Goal: Task Accomplishment & Management: Complete application form

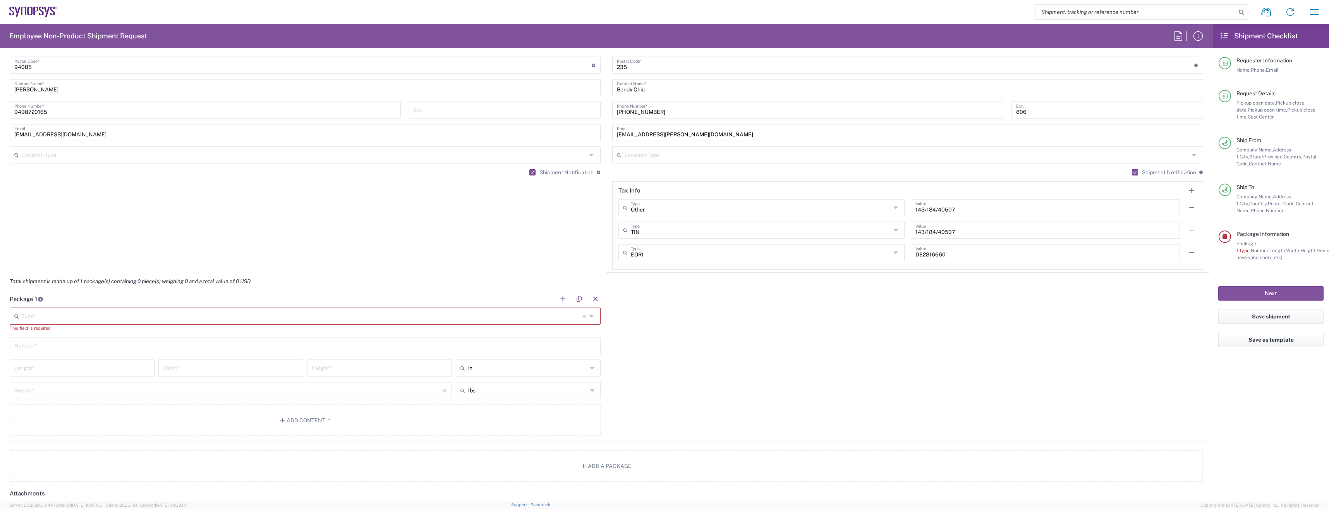
scroll to position [504, 0]
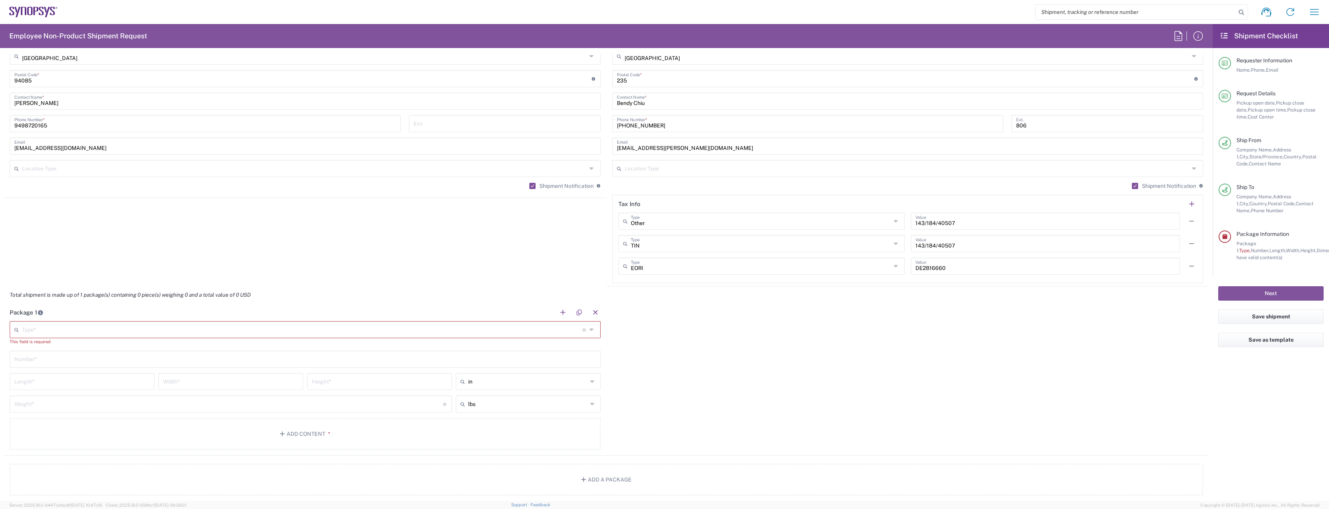
click at [591, 330] on icon at bounding box center [593, 329] width 7 height 12
click at [64, 346] on span "Small Box" at bounding box center [303, 399] width 587 height 12
type input "Small Box"
type input "12.25"
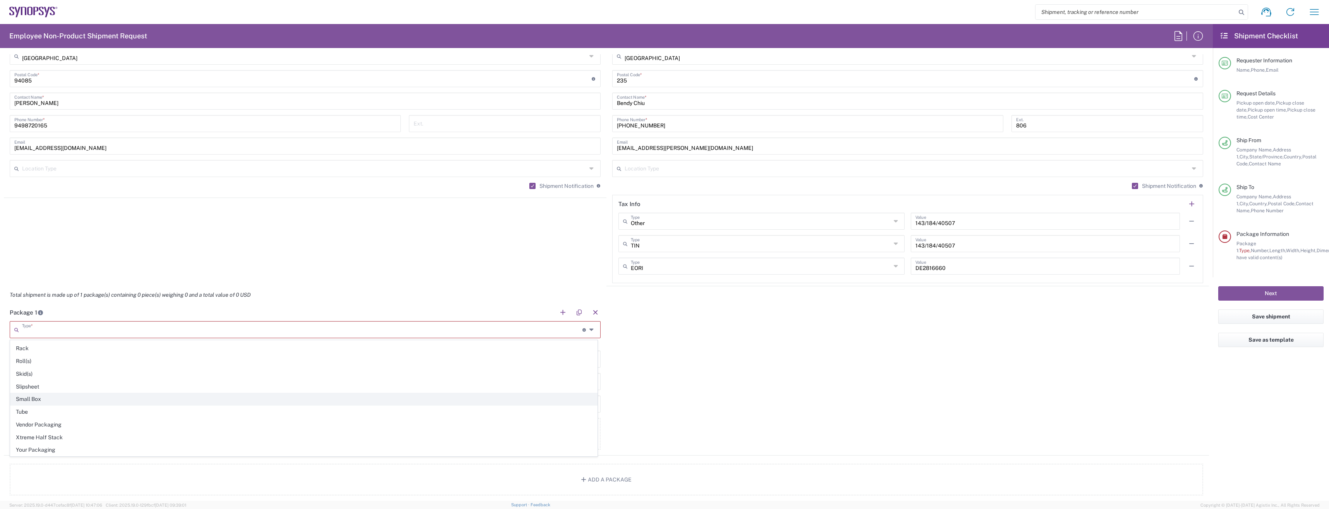
type input "11"
type input "1.5"
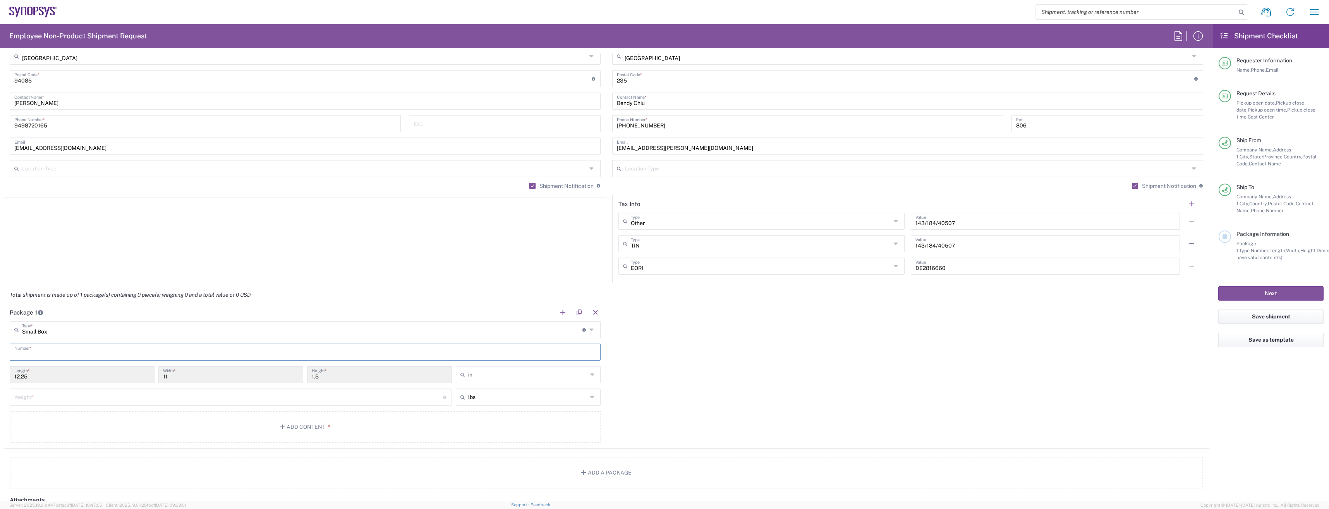
click at [119, 346] on input "text" at bounding box center [305, 352] width 582 height 14
type input "1"
click at [710, 346] on div "Package 1 Small Box Type * Material used to package goods Bale(s) Basket(s) Bol…" at bounding box center [606, 376] width 1205 height 145
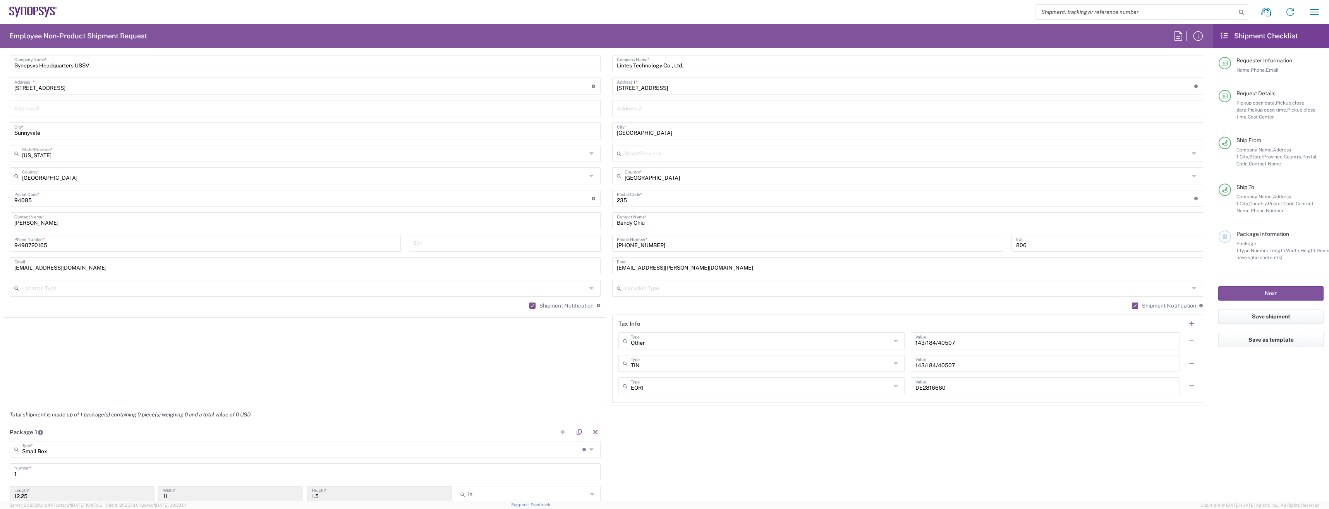
scroll to position [387, 0]
click at [734, 344] on button "Save as template" at bounding box center [1271, 340] width 105 height 14
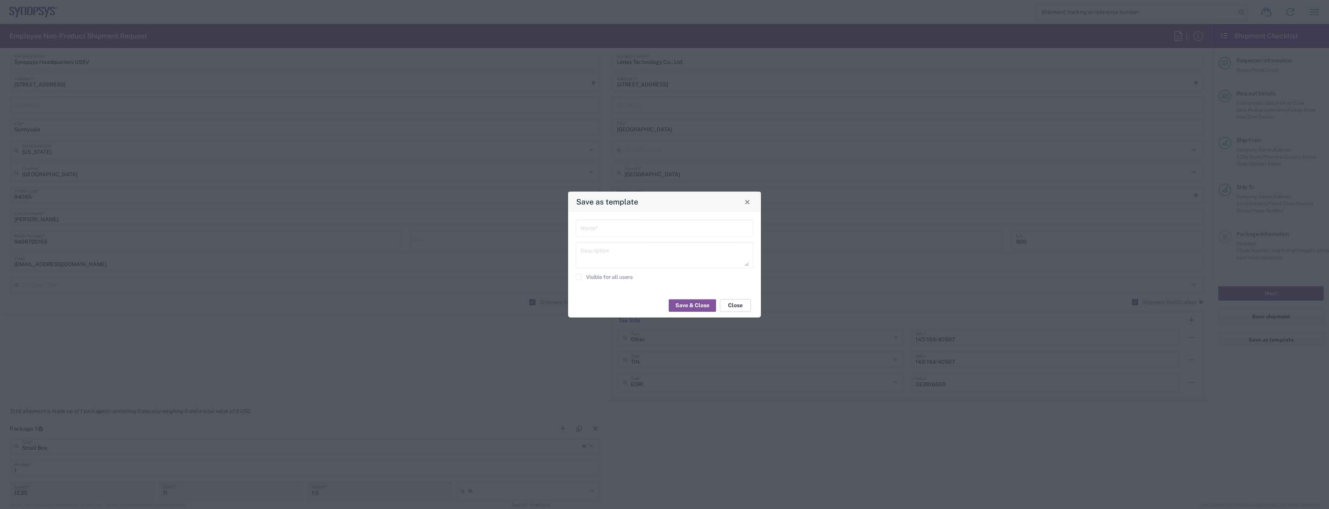
click at [734, 303] on button "Close" at bounding box center [735, 305] width 31 height 12
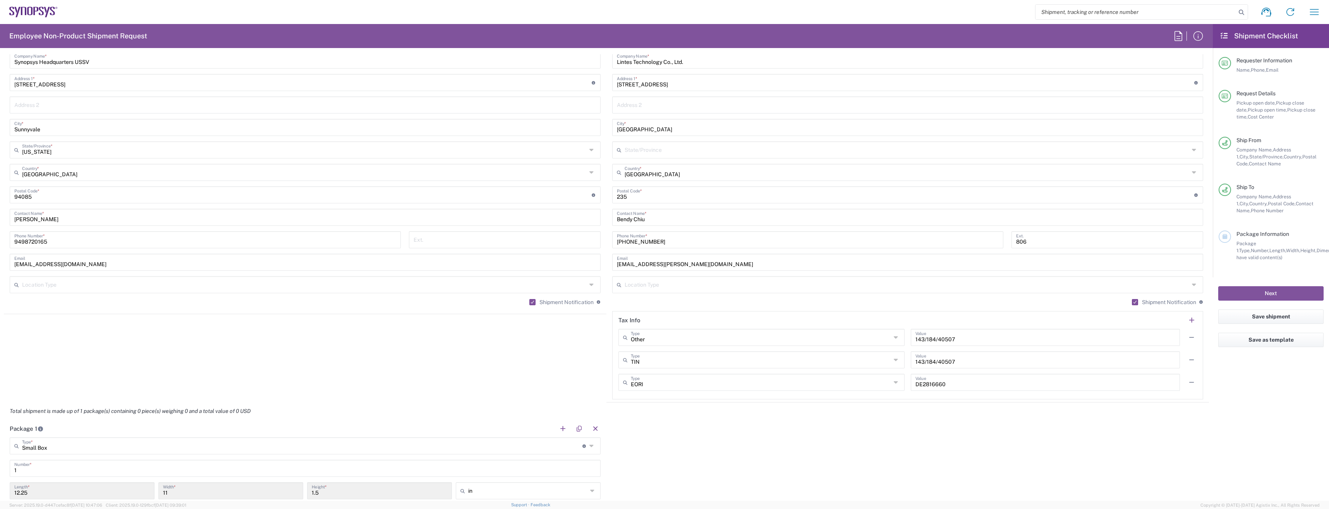
scroll to position [581, 0]
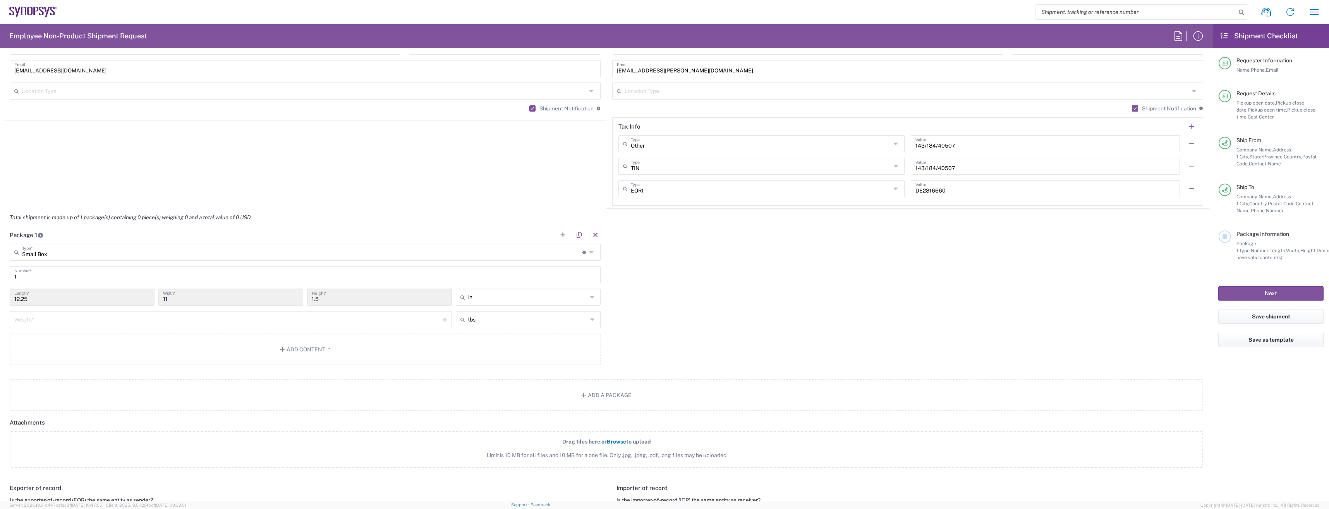
click at [48, 300] on input "12.25" at bounding box center [82, 297] width 136 height 14
drag, startPoint x: 49, startPoint y: 300, endPoint x: 37, endPoint y: 300, distance: 12.0
click at [37, 300] on input "12.25" at bounding box center [82, 297] width 136 height 14
drag, startPoint x: 20, startPoint y: 300, endPoint x: 9, endPoint y: 300, distance: 10.5
click at [9, 300] on div "12.25 Length *" at bounding box center [82, 300] width 149 height 22
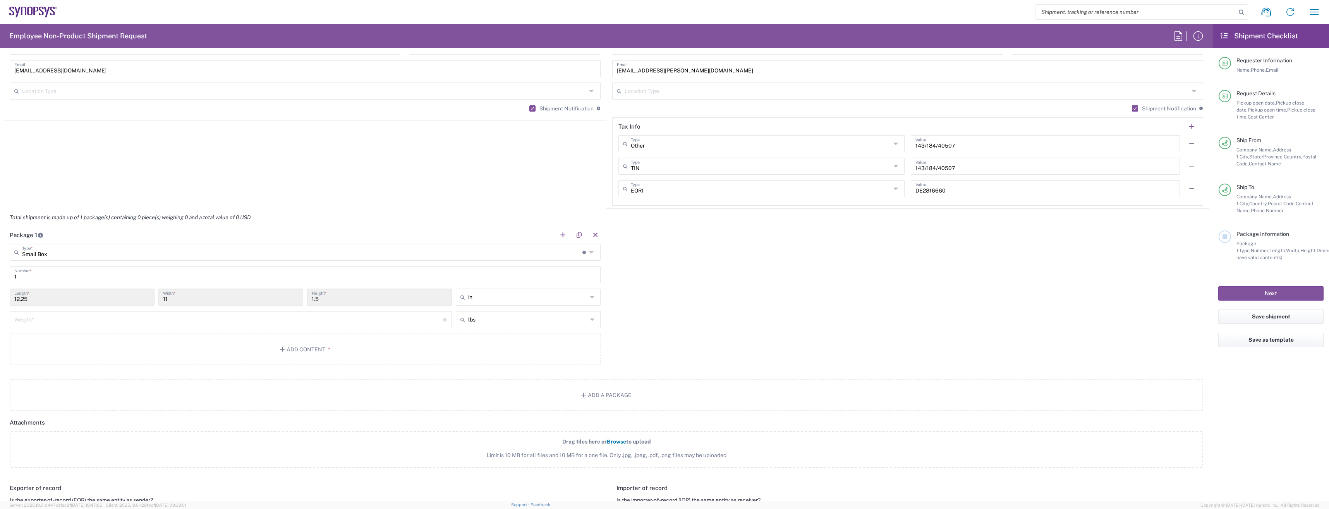
drag, startPoint x: 100, startPoint y: 331, endPoint x: 89, endPoint y: 325, distance: 12.8
click at [100, 330] on div "Weight * Total weight of package(s) in pounds or kilograms" at bounding box center [231, 322] width 446 height 22
click at [23, 301] on input "12.25" at bounding box center [82, 297] width 136 height 14
drag, startPoint x: 16, startPoint y: 296, endPoint x: 26, endPoint y: 296, distance: 10.1
click at [26, 296] on input "12.25" at bounding box center [82, 297] width 136 height 14
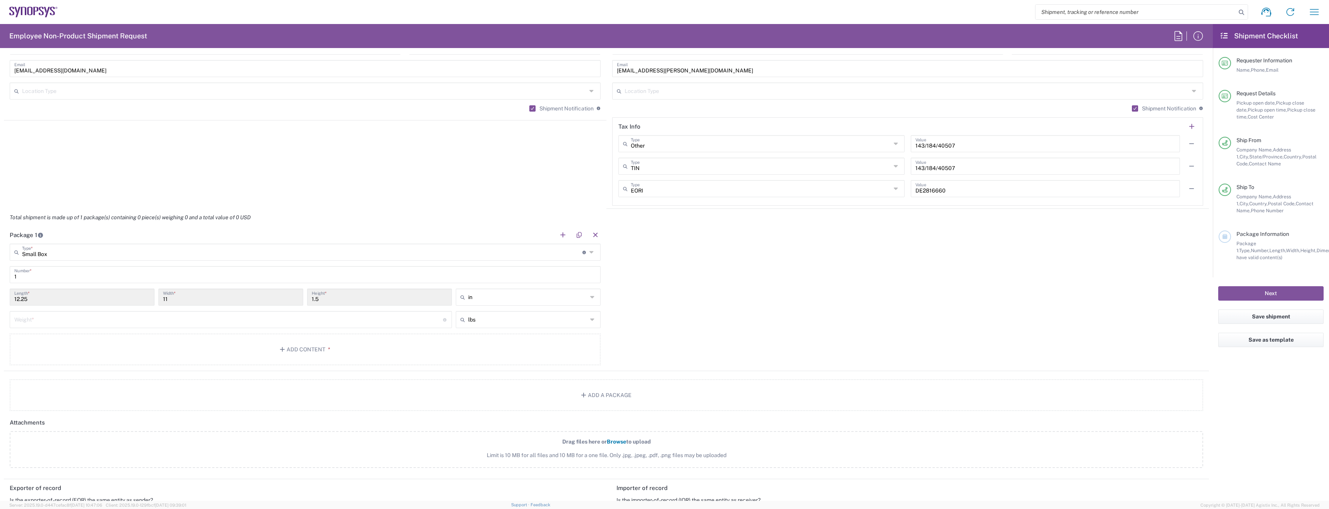
drag, startPoint x: 26, startPoint y: 296, endPoint x: 18, endPoint y: 297, distance: 8.1
click at [18, 297] on input "12.25" at bounding box center [82, 297] width 136 height 14
click at [22, 297] on input "12.25" at bounding box center [82, 297] width 136 height 14
drag, startPoint x: 22, startPoint y: 298, endPoint x: 13, endPoint y: 299, distance: 8.6
click at [13, 299] on div "12.25 Length *" at bounding box center [82, 297] width 145 height 17
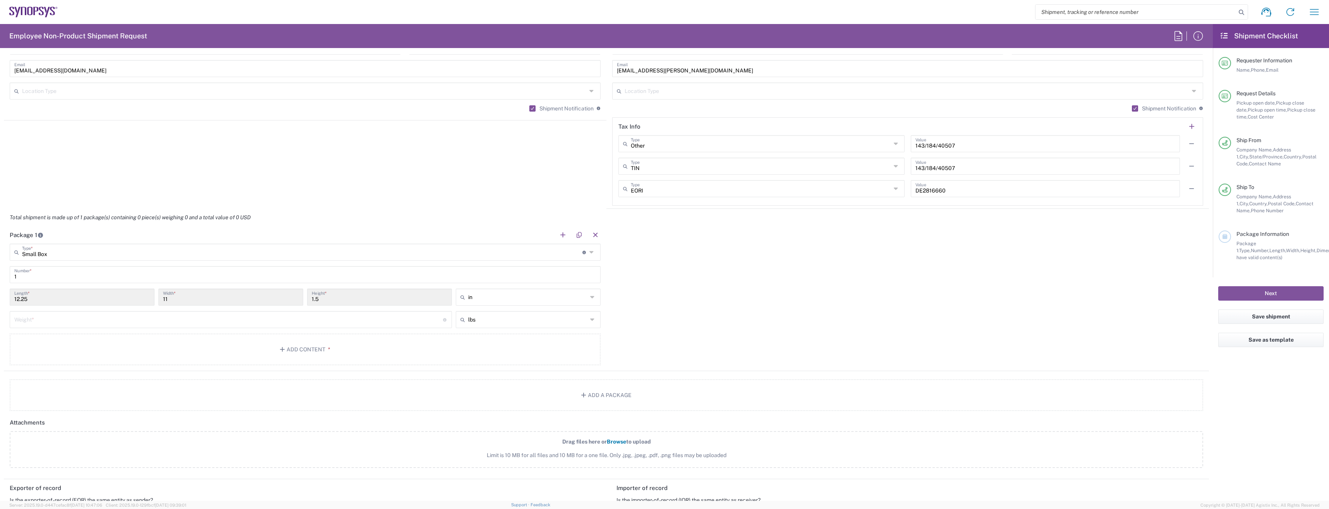
drag, startPoint x: 13, startPoint y: 299, endPoint x: 29, endPoint y: 300, distance: 16.3
click at [34, 299] on input "12.25" at bounding box center [82, 297] width 136 height 14
drag, startPoint x: 29, startPoint y: 300, endPoint x: 21, endPoint y: 300, distance: 8.9
click at [21, 300] on input "12.25" at bounding box center [82, 297] width 136 height 14
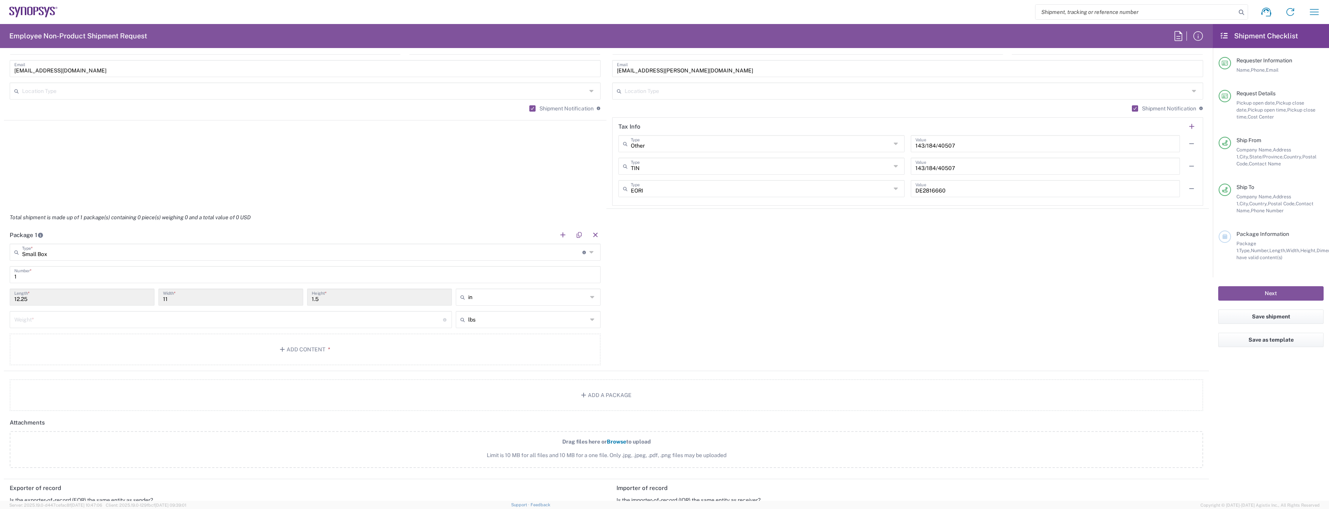
click at [11, 297] on div "12.25 Length *" at bounding box center [82, 300] width 149 height 22
drag, startPoint x: 17, startPoint y: 299, endPoint x: 7, endPoint y: 301, distance: 10.2
click at [7, 301] on main "Small Box Type * Material used to package goods Bale(s) Basket(s) Bolt(s) Bottl…" at bounding box center [305, 306] width 603 height 124
click at [355, 172] on agx-shipment-stop-widget "Ship From Headquarters USSV Location Headquarters [GEOGRAPHIC_DATA] Agrate Bria…" at bounding box center [305, 13] width 603 height 391
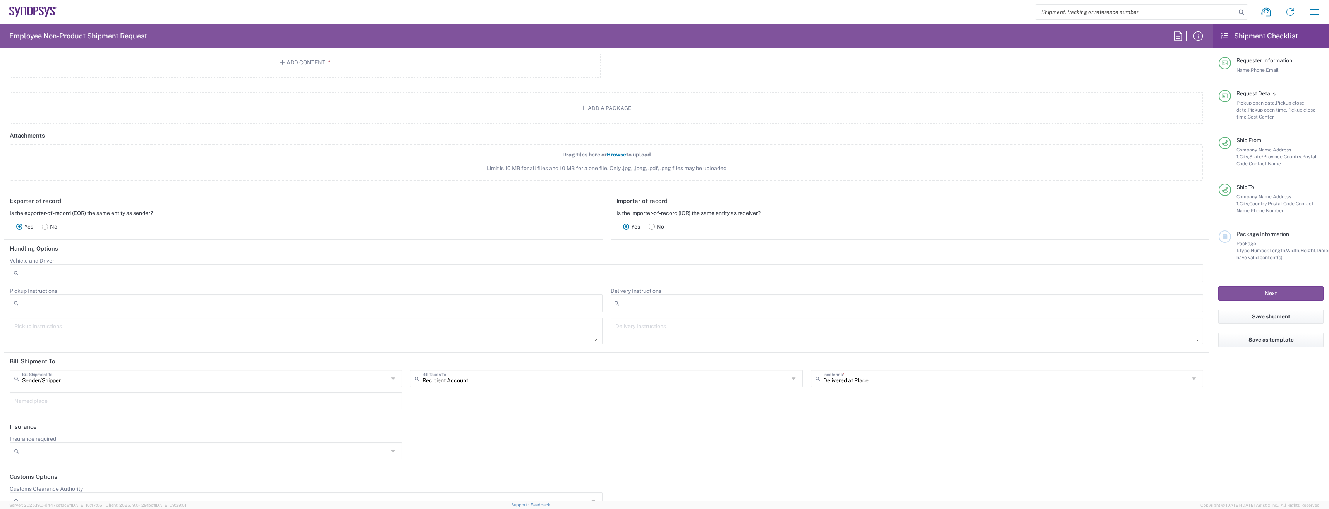
scroll to position [885, 0]
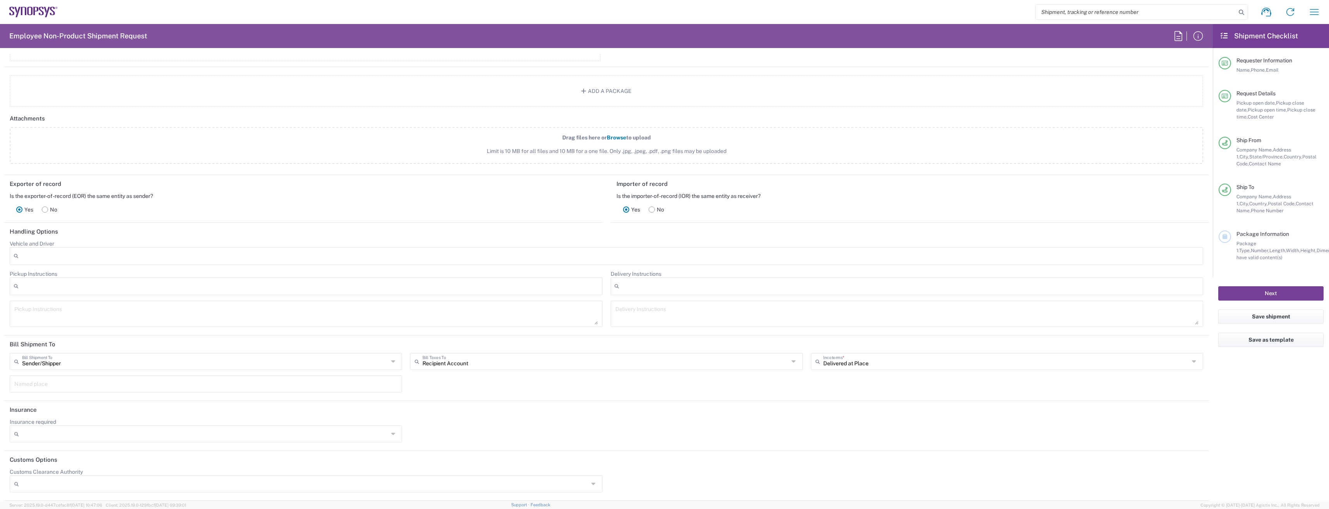
click at [734, 290] on button "Next" at bounding box center [1271, 293] width 105 height 14
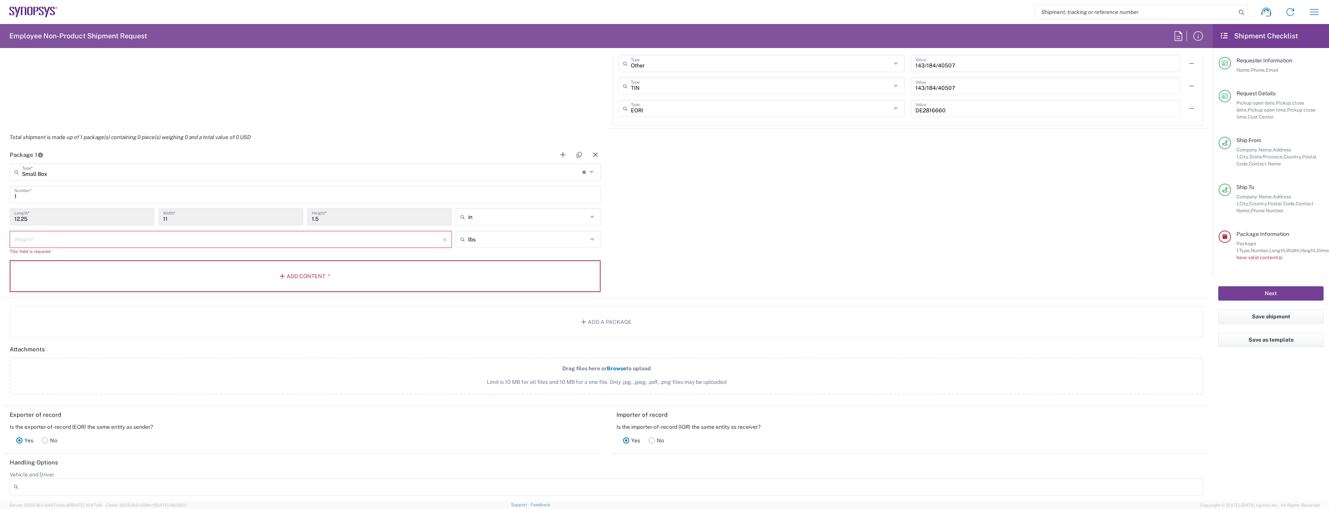
scroll to position [582, 0]
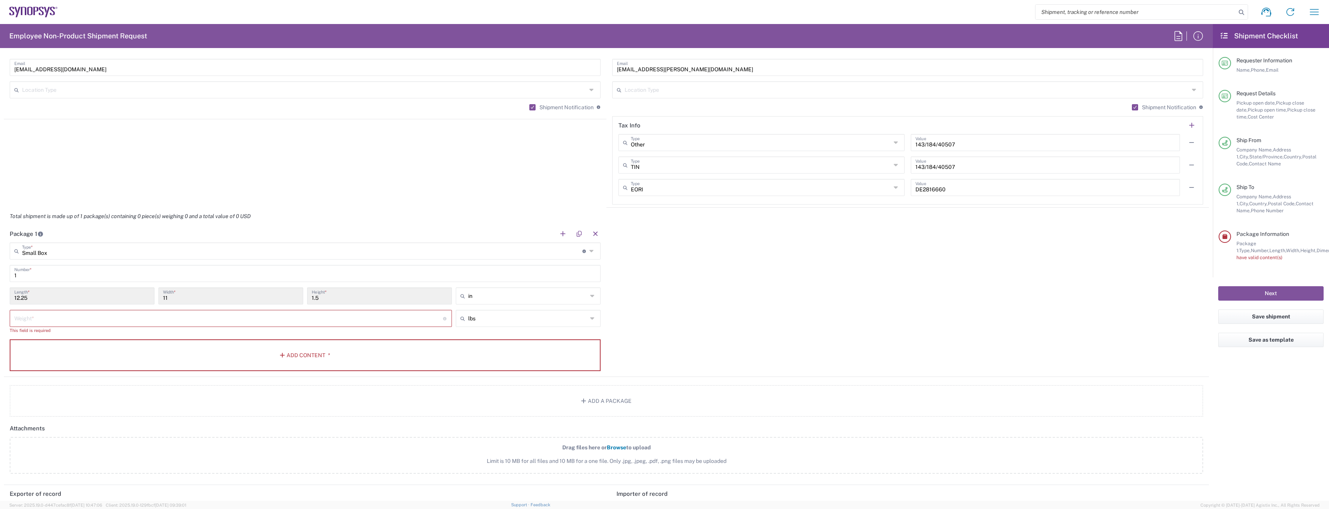
click at [172, 324] on input "number" at bounding box center [228, 318] width 429 height 14
type input "1"
click at [265, 346] on button "Add Content *" at bounding box center [305, 348] width 591 height 32
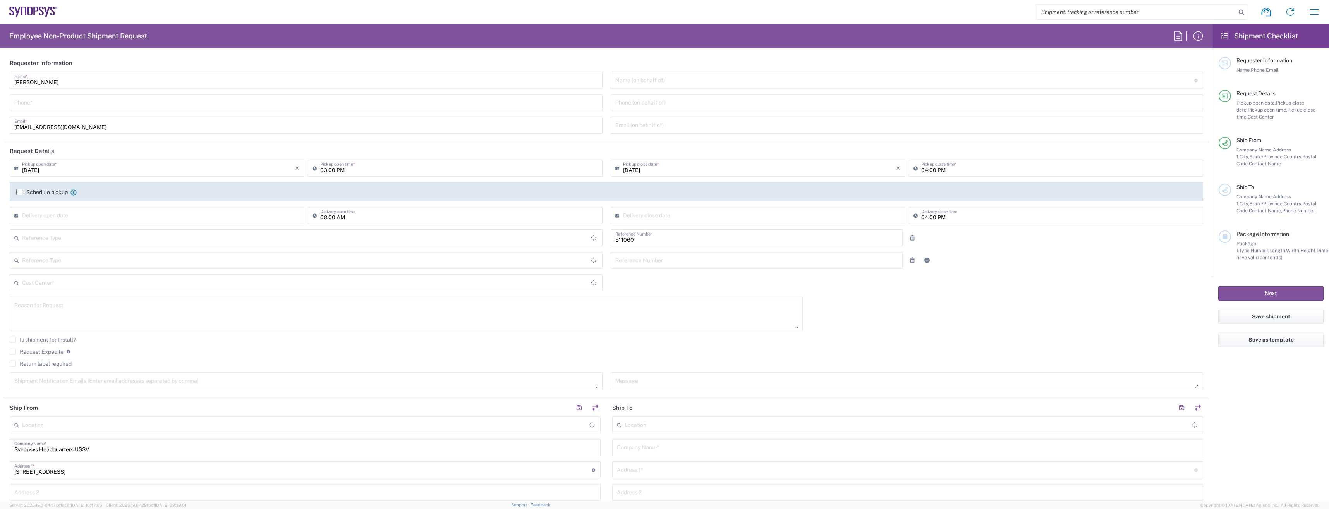
type input "Department"
type input "[GEOGRAPHIC_DATA]"
type input "Delivered at Place"
type input "US01, SDG, HAPS, HW 511060"
type input "[US_STATE]"
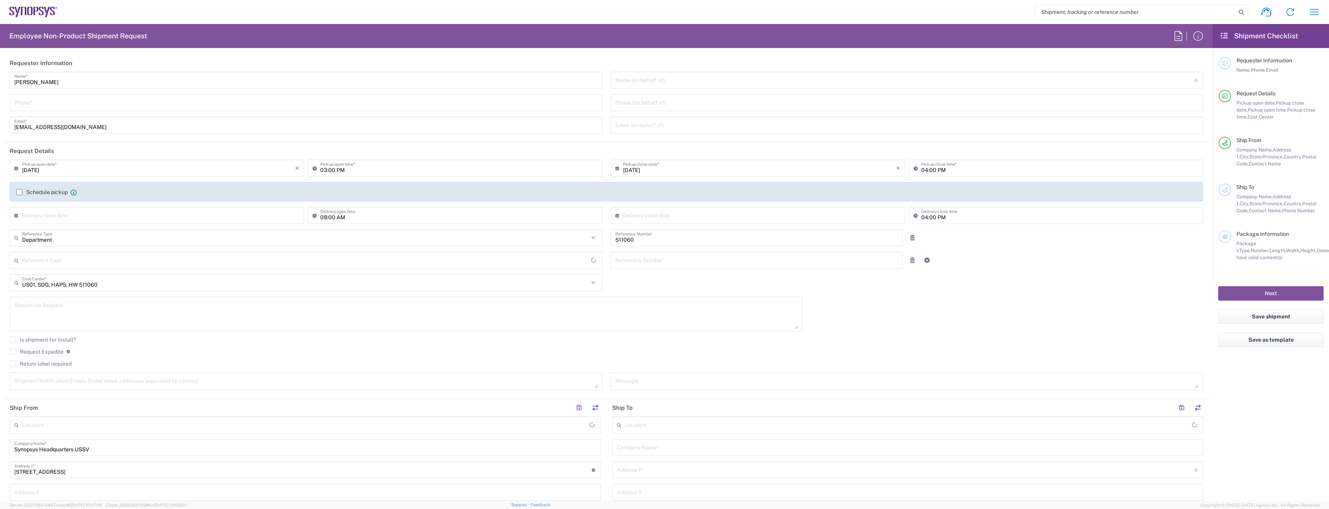
type input "[GEOGRAPHIC_DATA]"
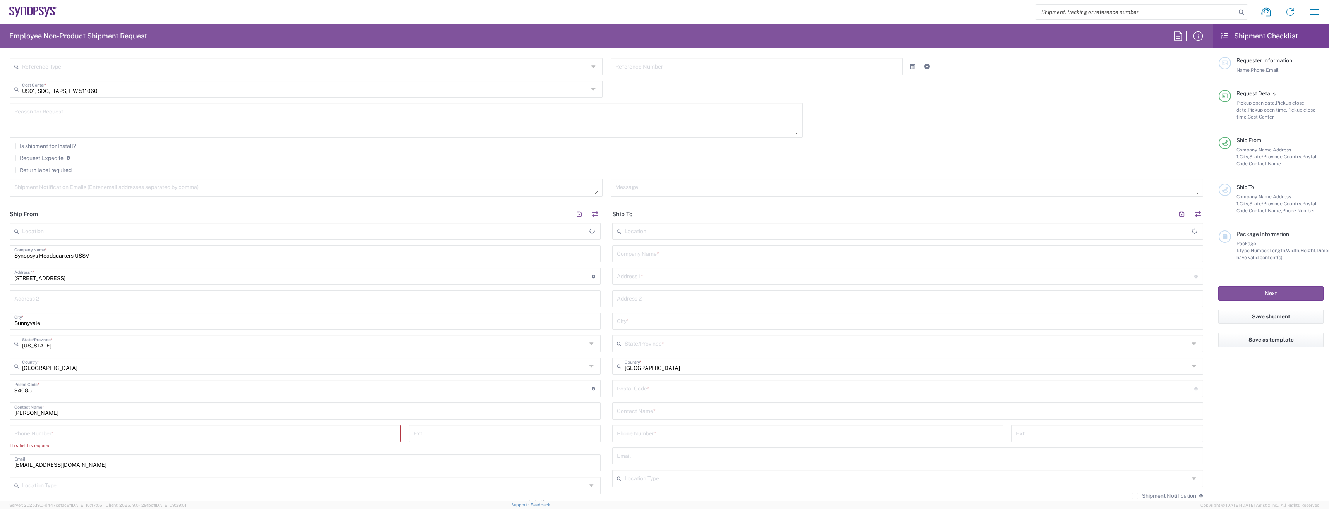
type input "Headquarters USSV"
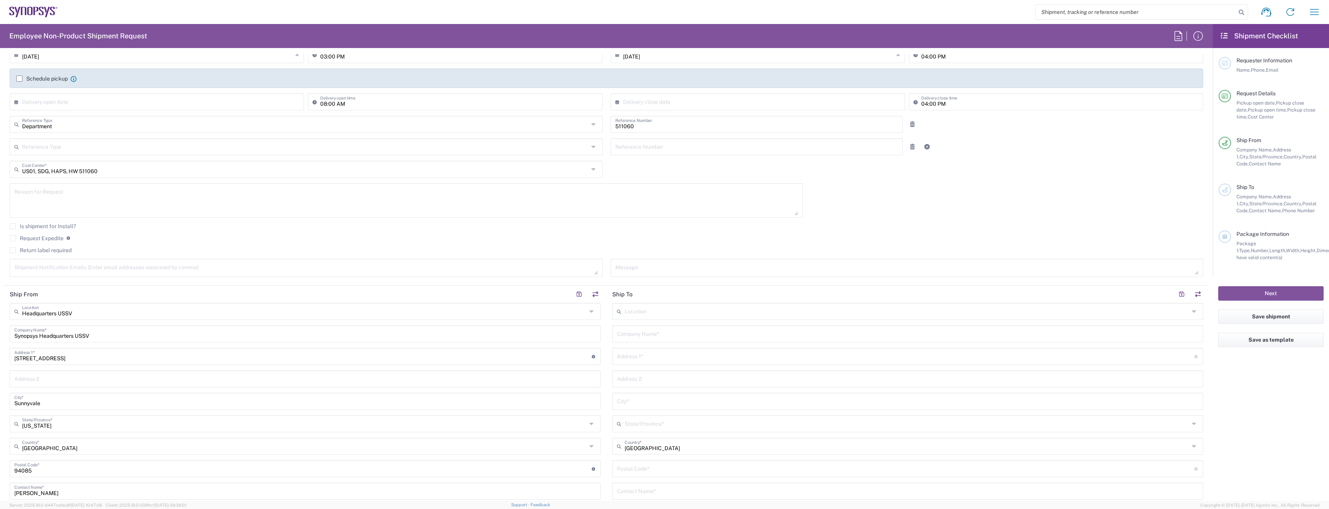
scroll to position [77, 0]
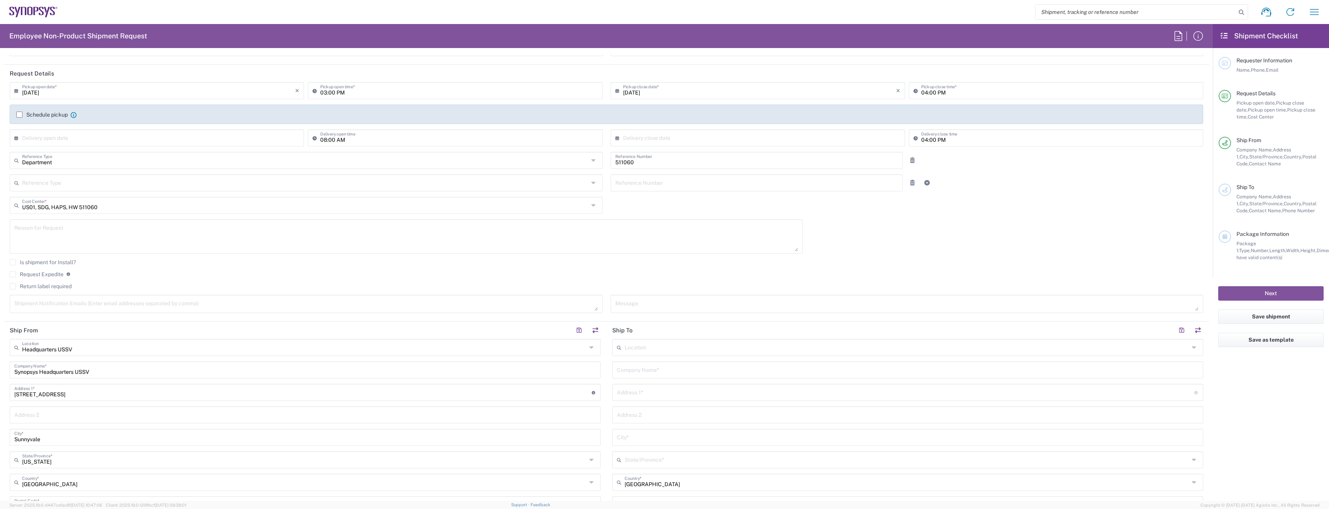
click at [635, 342] on input "text" at bounding box center [907, 347] width 565 height 14
click at [635, 343] on input "text" at bounding box center [907, 347] width 565 height 14
click at [578, 279] on div "Request Expedite If expedite is checked you will be unable to rate and book thi…" at bounding box center [607, 277] width 1194 height 12
click at [628, 367] on input "text" at bounding box center [908, 370] width 582 height 14
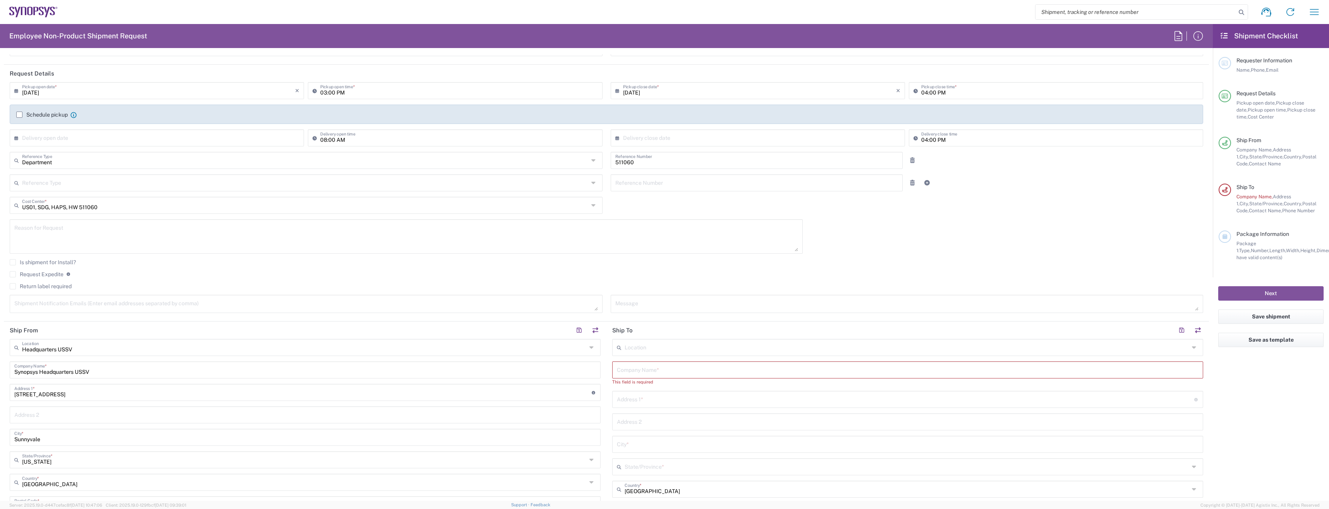
click at [682, 379] on div "This field is required" at bounding box center [907, 381] width 591 height 7
click at [677, 372] on input "text" at bounding box center [908, 370] width 582 height 14
paste input "Lintes Technology Co., Ltd."
type input "Lintes Technology Co., Ltd."
click at [641, 409] on input "text" at bounding box center [908, 414] width 582 height 14
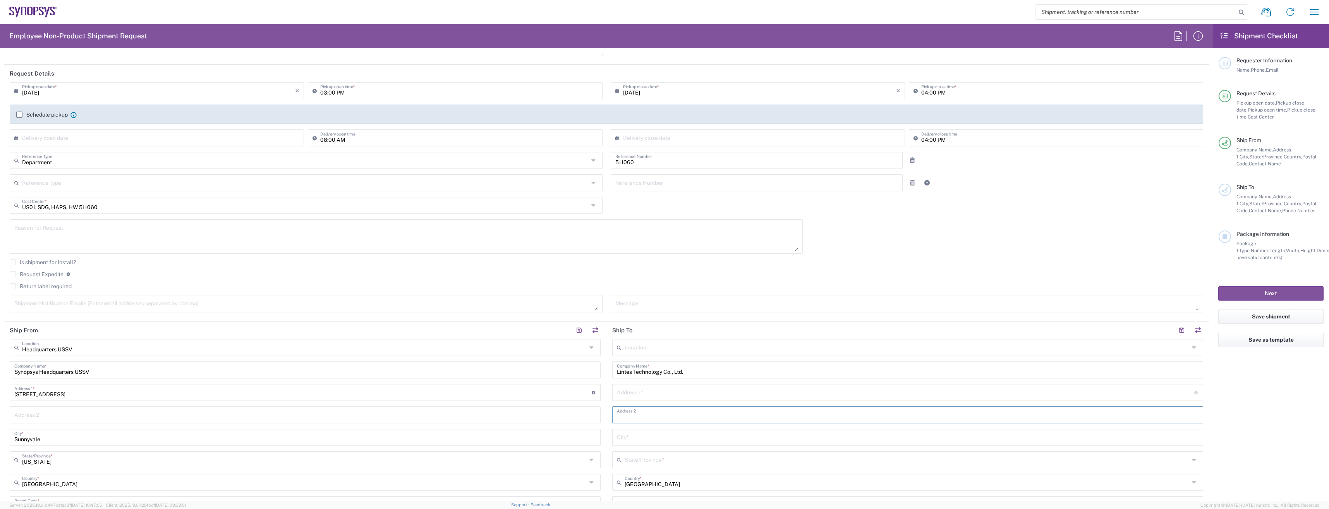
paste input "[STREET_ADDRESS]"
type input "[STREET_ADDRESS]"
click at [654, 438] on input "text" at bounding box center [908, 437] width 582 height 14
paste input "[GEOGRAPHIC_DATA]"
type input "[GEOGRAPHIC_DATA]"
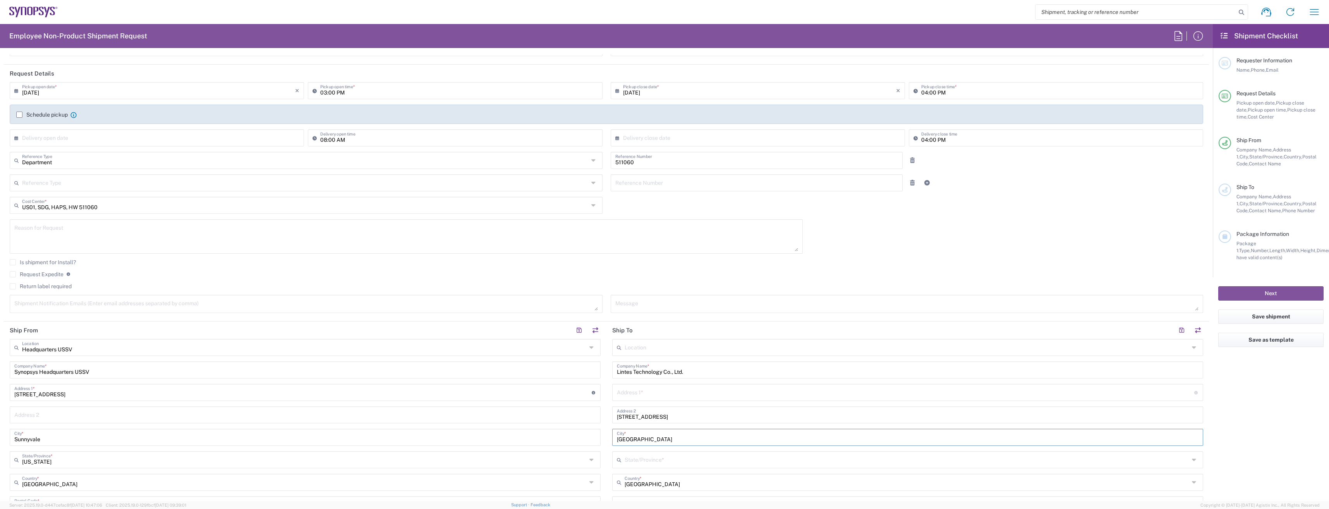
click at [650, 456] on input "text" at bounding box center [907, 459] width 565 height 14
click at [689, 480] on input "[GEOGRAPHIC_DATA]" at bounding box center [907, 482] width 565 height 14
click at [689, 480] on div "Location Aachen DE04 Agrate Brianza IT01 Aschheim DE02 Atlanta US60 Austin US26…" at bounding box center [907, 501] width 591 height 325
type input "[GEOGRAPHIC_DATA]"
click at [689, 480] on div "Location Aachen DE04 Agrate Brianza IT01 Aschheim DE02 Atlanta US60 Austin US26…" at bounding box center [907, 505] width 591 height 332
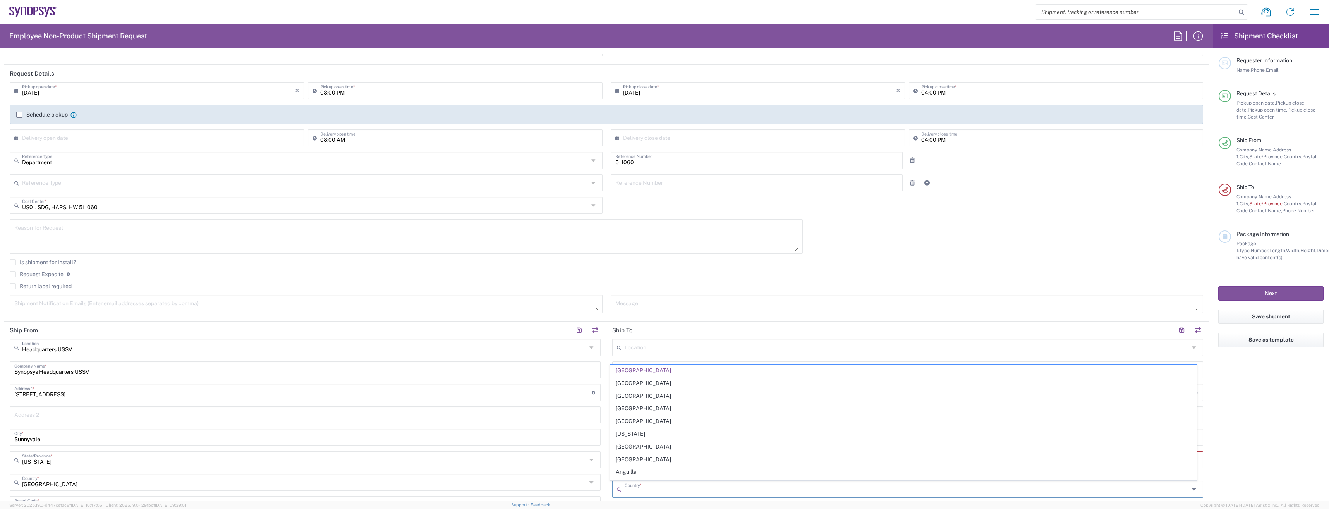
click at [672, 490] on input "text" at bounding box center [907, 489] width 565 height 14
type input "[GEOGRAPHIC_DATA]"
type input "9498720165"
type input "[STREET_ADDRESS]"
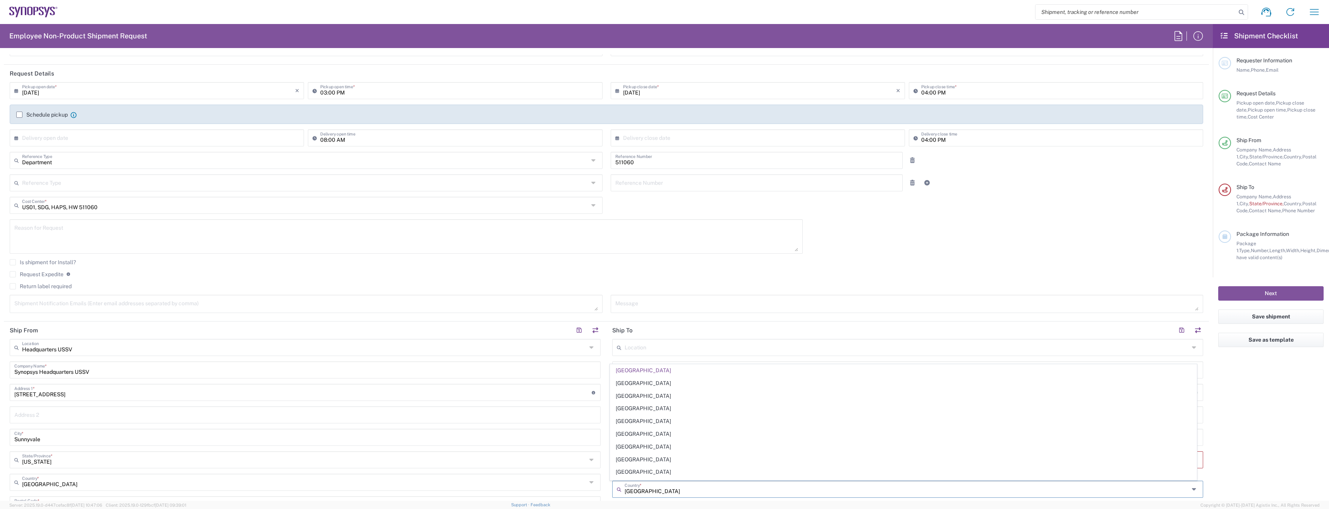
type input "235"
type input "[PHONE_NUMBER]"
type input "806"
type input "[EMAIL_ADDRESS][PERSON_NAME][DOMAIN_NAME]"
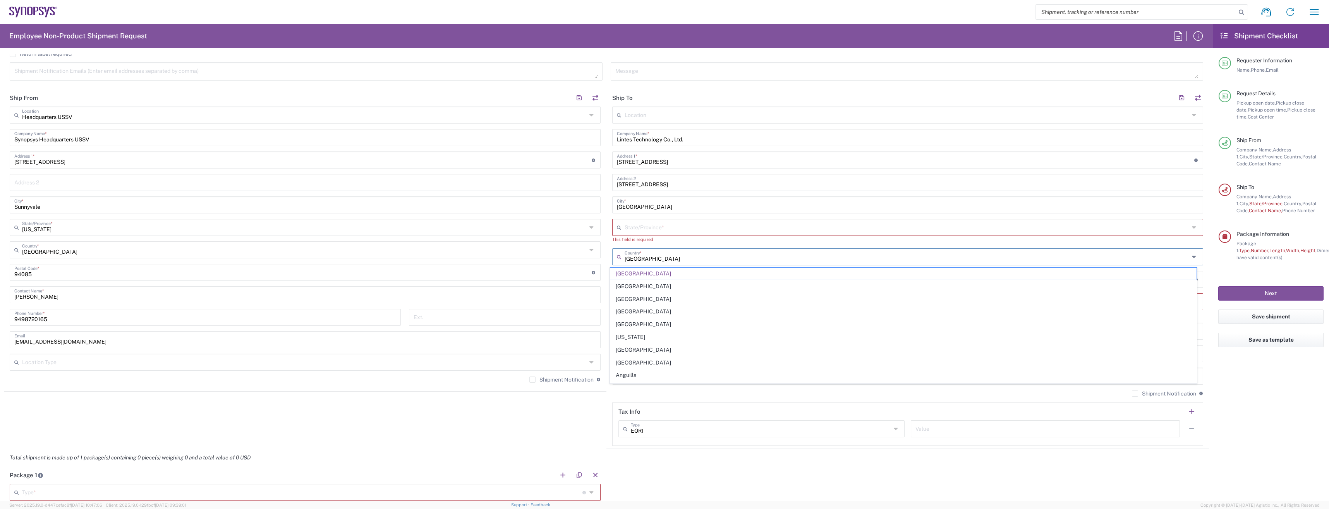
click at [649, 258] on input "[GEOGRAPHIC_DATA]" at bounding box center [907, 256] width 565 height 14
type input "United StaTates"
drag, startPoint x: 675, startPoint y: 253, endPoint x: 562, endPoint y: 266, distance: 113.1
click at [562, 266] on div "Ship From Headquarters USSV Location Headquarters [GEOGRAPHIC_DATA] Agrate Bria…" at bounding box center [606, 269] width 1205 height 360
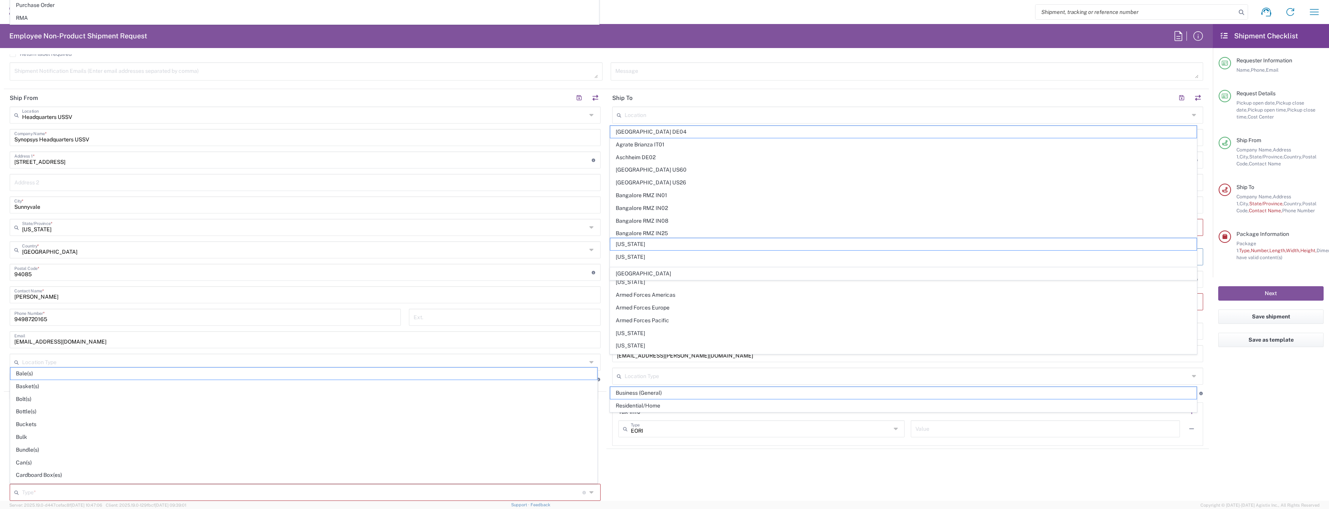
type input "[GEOGRAPHIC_DATA]"
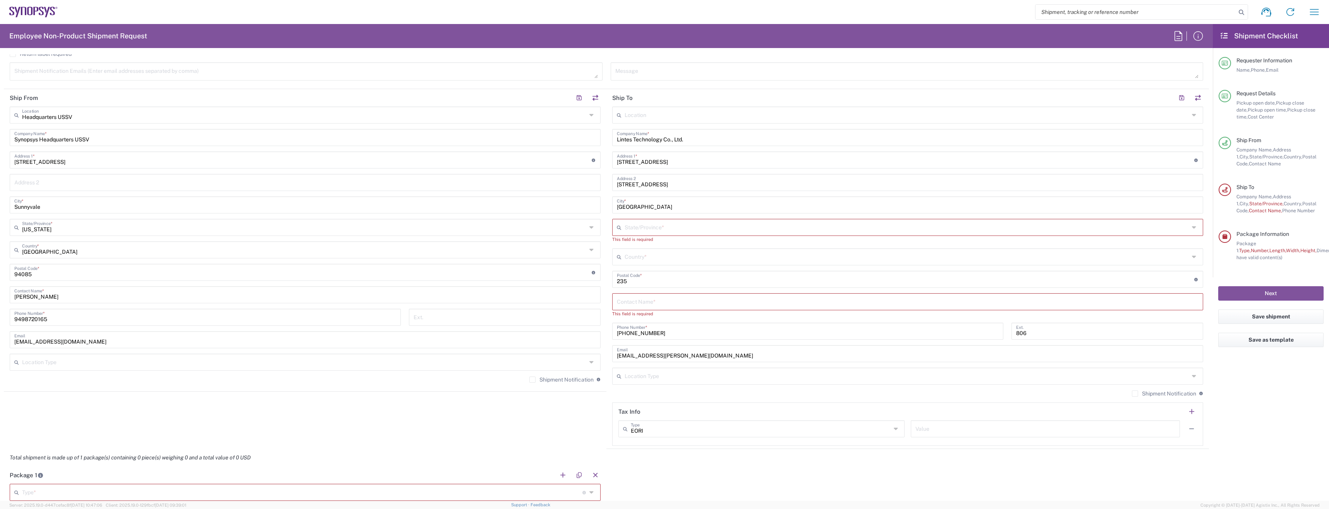
click at [685, 57] on div "Return label required" at bounding box center [607, 57] width 1194 height 12
click at [643, 243] on div "Location Aachen DE04 Agrate Brianza IT01 Aschheim DE02 Atlanta US60 Austin US26…" at bounding box center [907, 276] width 591 height 339
click at [658, 231] on input "text" at bounding box center [907, 227] width 565 height 14
click at [768, 451] on div "Total shipment is made up of 1 package(s) containing 0 piece(s) weighing 0 and …" at bounding box center [607, 457] width 1214 height 17
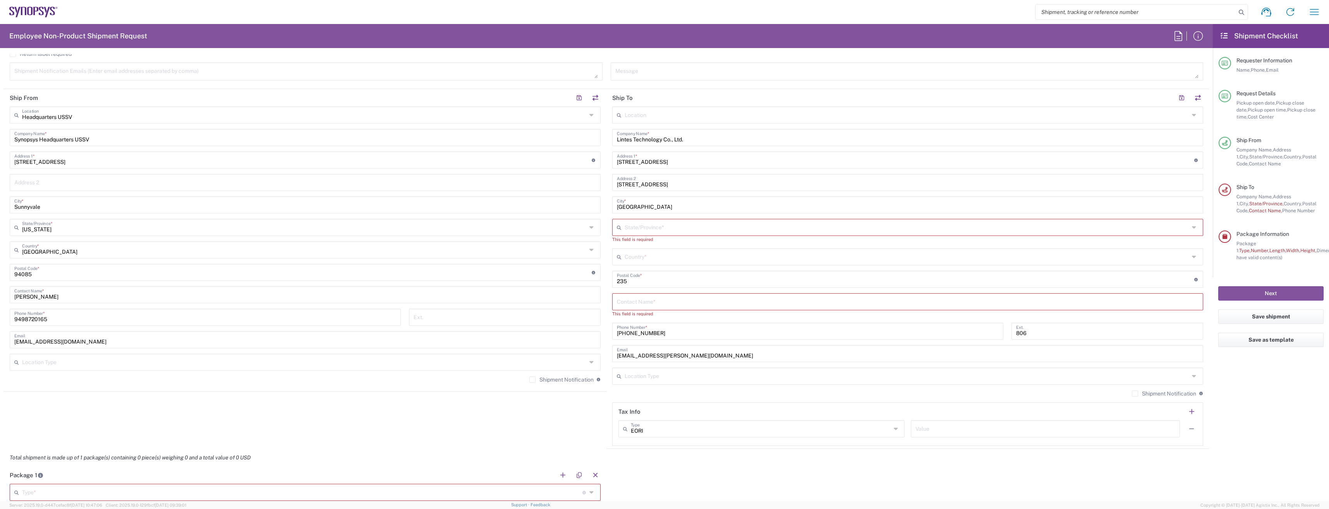
click at [658, 302] on input "text" at bounding box center [908, 301] width 582 height 14
paste input "Bendy Chiu"
type input "Bendy Chiu"
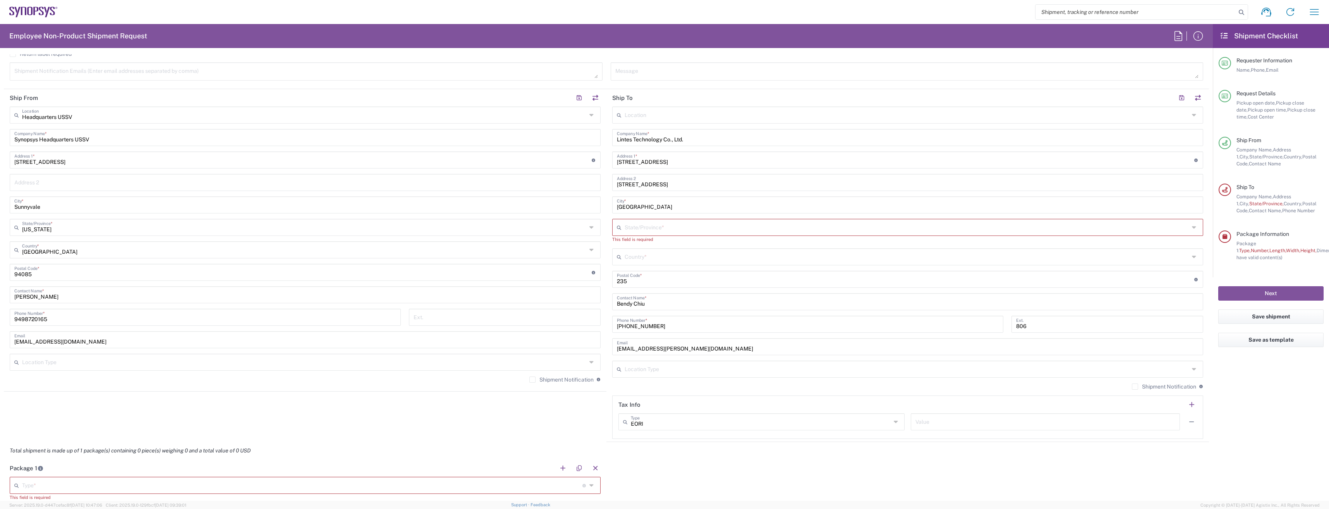
click at [655, 506] on agx-app-version "Server: 2025.19.0-d447cefac8f 2025-09-18 10:47:06 Client: 2025.19.0-129fbcf 202…" at bounding box center [664, 505] width 1329 height 8
click at [655, 228] on input "text" at bounding box center [907, 227] width 565 height 14
click at [684, 203] on input "[GEOGRAPHIC_DATA]" at bounding box center [908, 205] width 582 height 14
click at [645, 257] on input "[GEOGRAPHIC_DATA]" at bounding box center [907, 256] width 565 height 14
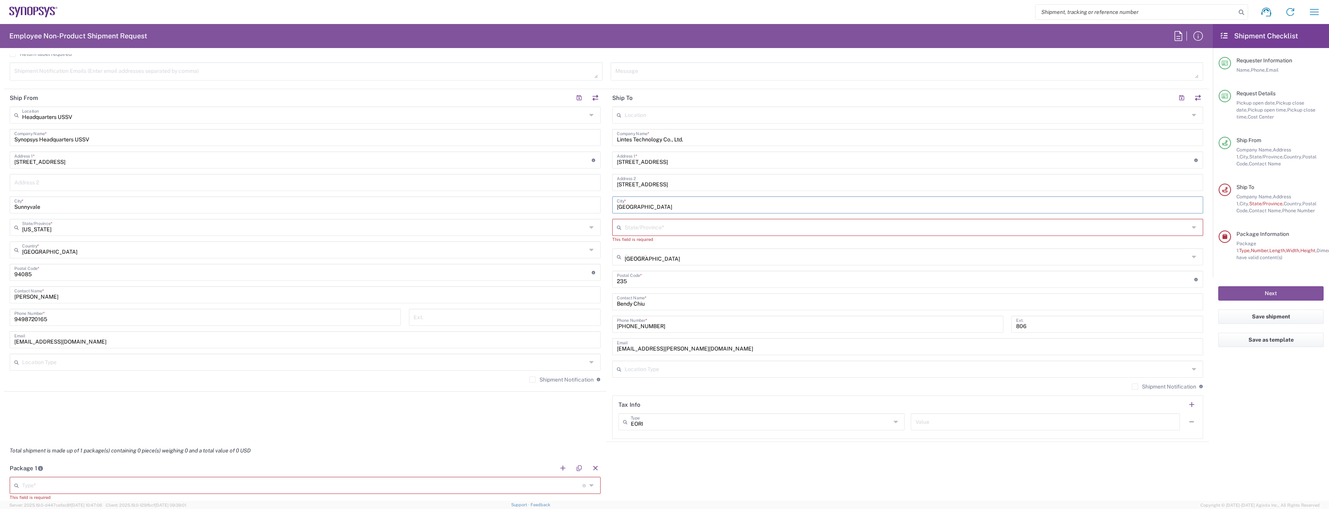
click at [645, 257] on input "[GEOGRAPHIC_DATA]" at bounding box center [907, 256] width 565 height 14
type input "United ta"
drag, startPoint x: 668, startPoint y: 257, endPoint x: 596, endPoint y: 258, distance: 71.7
click at [597, 258] on div "Ship From Headquarters USSV Location Headquarters [GEOGRAPHIC_DATA] Agrate Bria…" at bounding box center [606, 265] width 1205 height 353
type input "t"
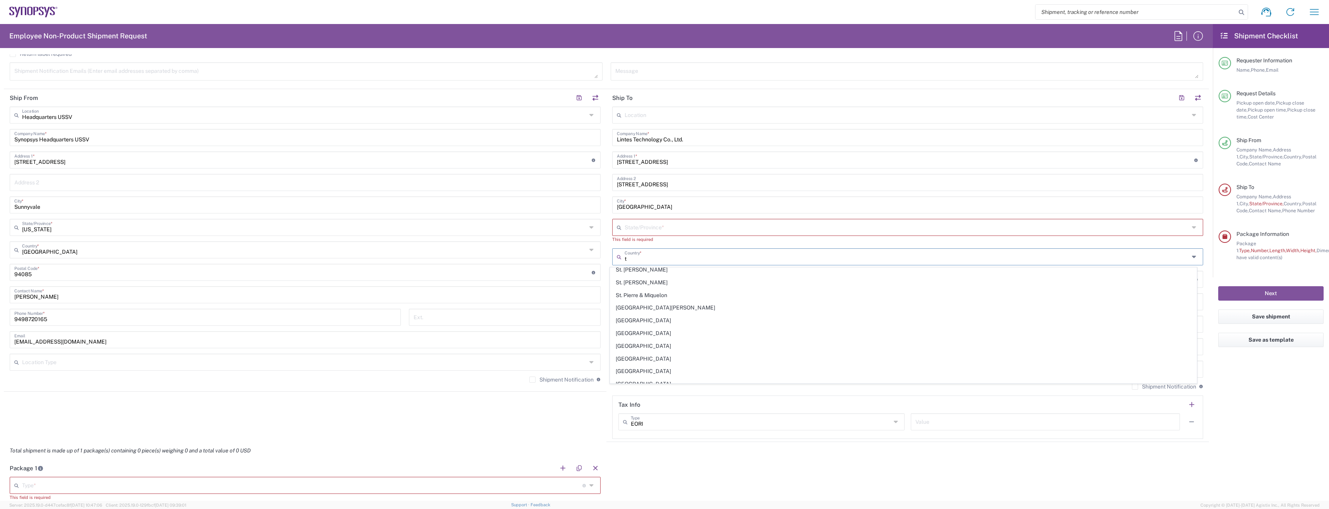
scroll to position [830, 0]
click at [622, 323] on span "[GEOGRAPHIC_DATA]" at bounding box center [903, 320] width 587 height 12
type input "[GEOGRAPHIC_DATA]"
drag, startPoint x: 723, startPoint y: 181, endPoint x: 564, endPoint y: 179, distance: 158.8
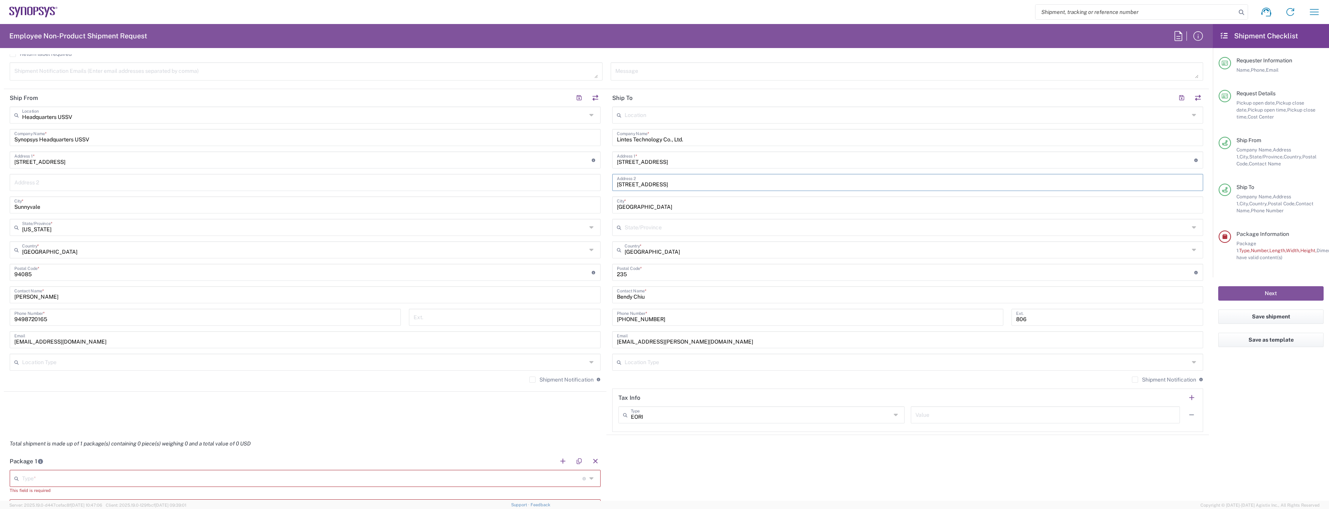
click at [564, 179] on div "Ship From Headquarters USSV Location Headquarters [GEOGRAPHIC_DATA] Agrate Bria…" at bounding box center [606, 262] width 1205 height 346
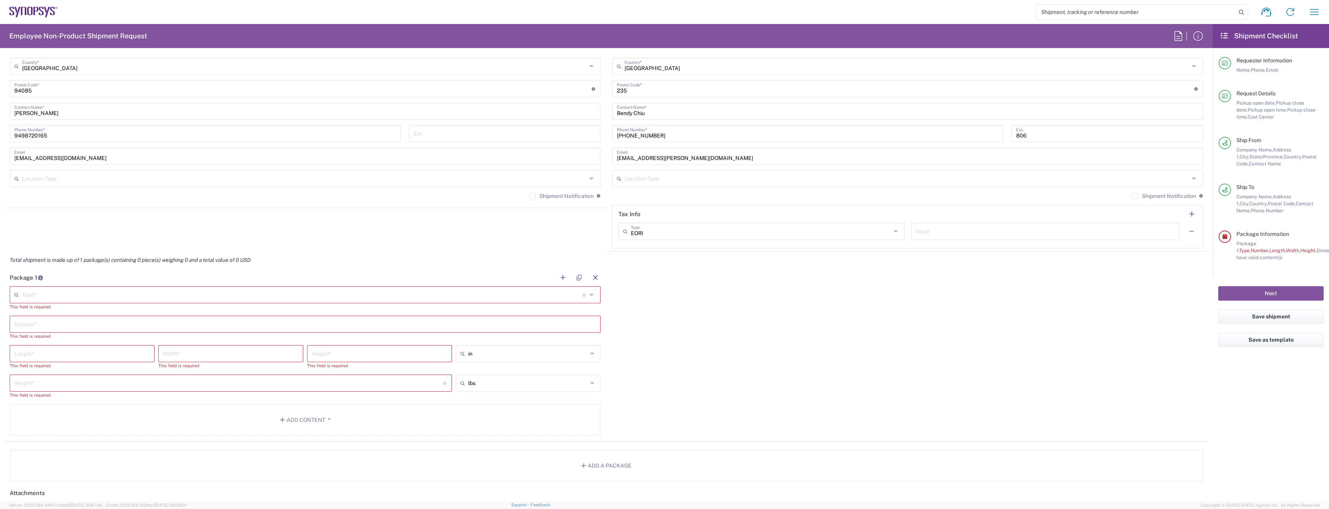
scroll to position [504, 0]
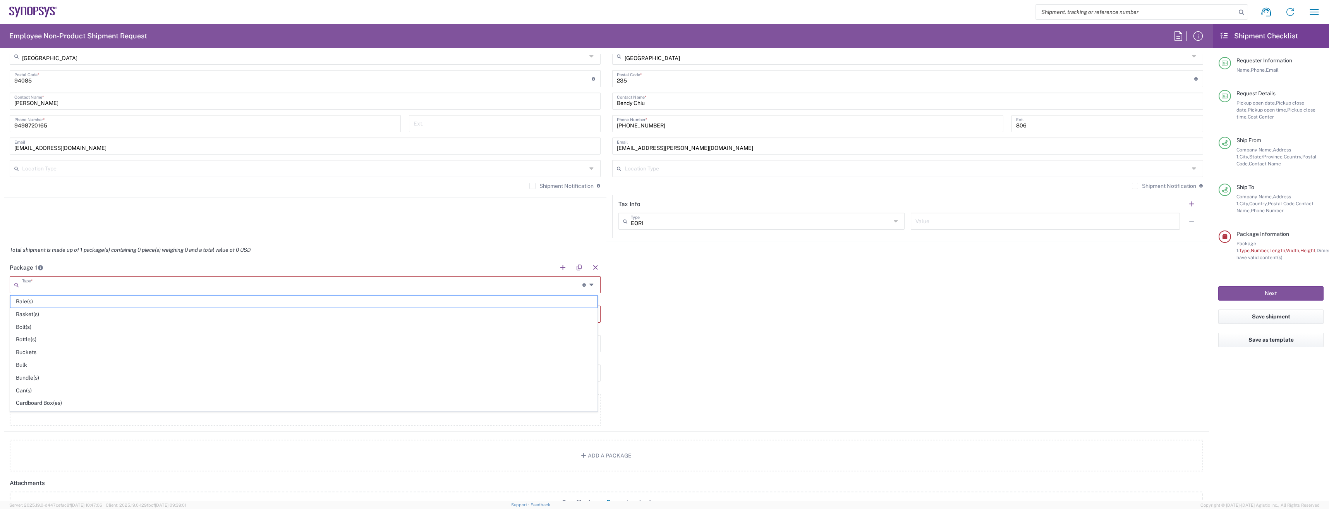
click at [181, 279] on input "text" at bounding box center [302, 284] width 561 height 14
click at [40, 353] on span "Small Box" at bounding box center [303, 354] width 587 height 12
type input "Small Box"
type input "12.25"
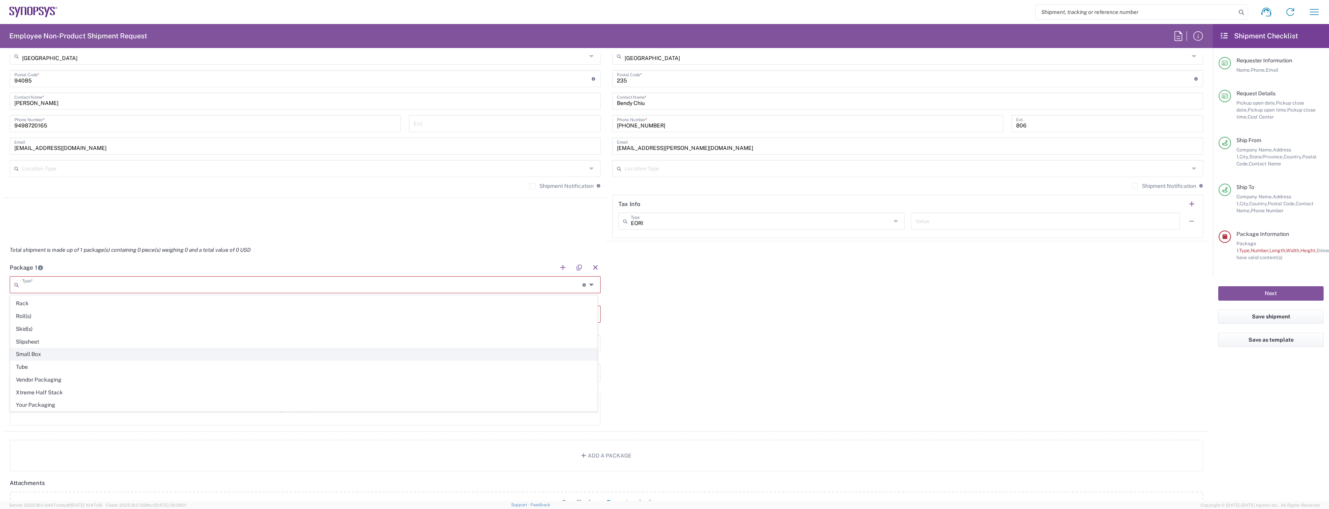
type input "11"
type input "1.5"
click at [194, 355] on input "number" at bounding box center [228, 359] width 429 height 14
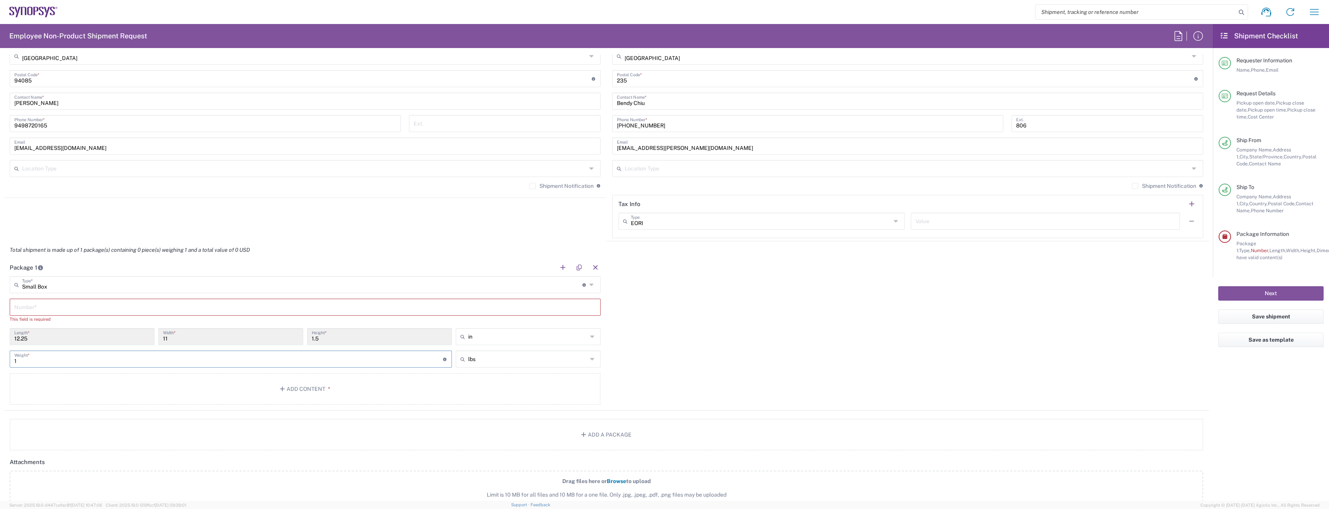
type input "1"
click at [877, 365] on div "Package 1 Small Box Type * Material used to package goods Bale(s) Basket(s) Bol…" at bounding box center [606, 335] width 1205 height 152
click at [334, 376] on button "Add Content *" at bounding box center [305, 389] width 591 height 32
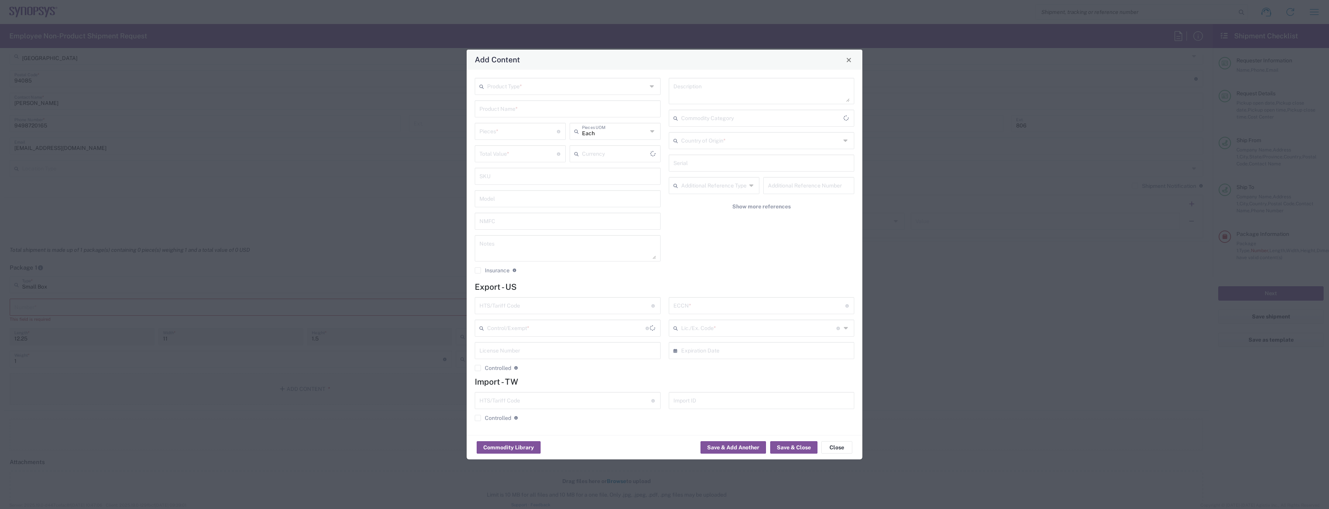
type input "US Dollar"
click at [650, 86] on icon at bounding box center [653, 86] width 6 height 12
drag, startPoint x: 763, startPoint y: 252, endPoint x: 750, endPoint y: 232, distance: 23.9
click at [762, 248] on div "Description Commodity Category Country of Origin * Serial Additional Reference …" at bounding box center [762, 178] width 194 height 201
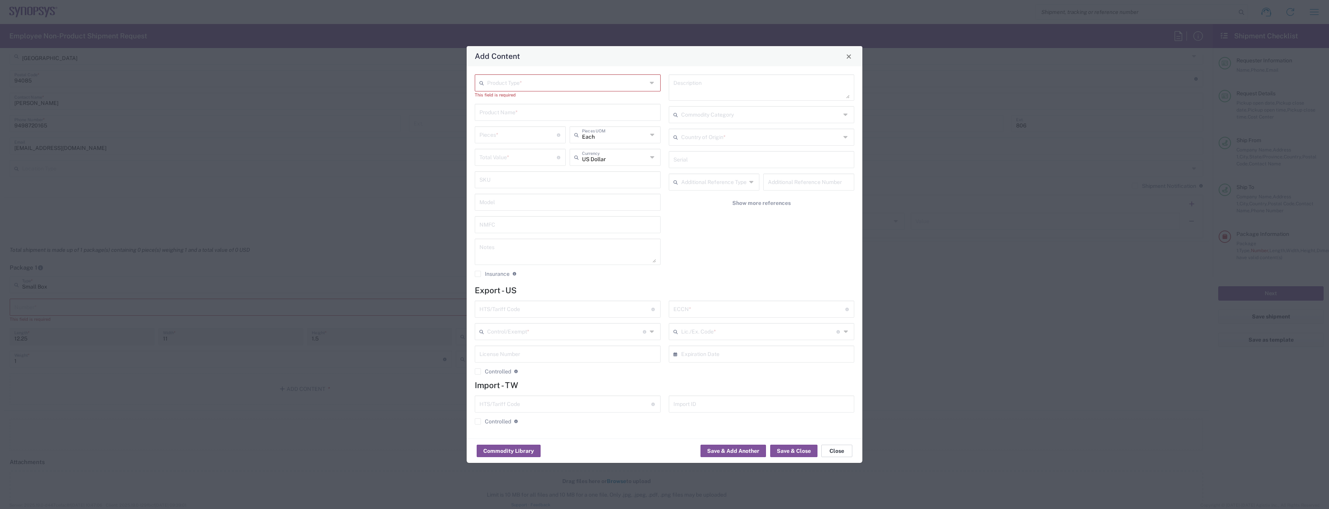
click at [836, 450] on button "Close" at bounding box center [837, 451] width 31 height 12
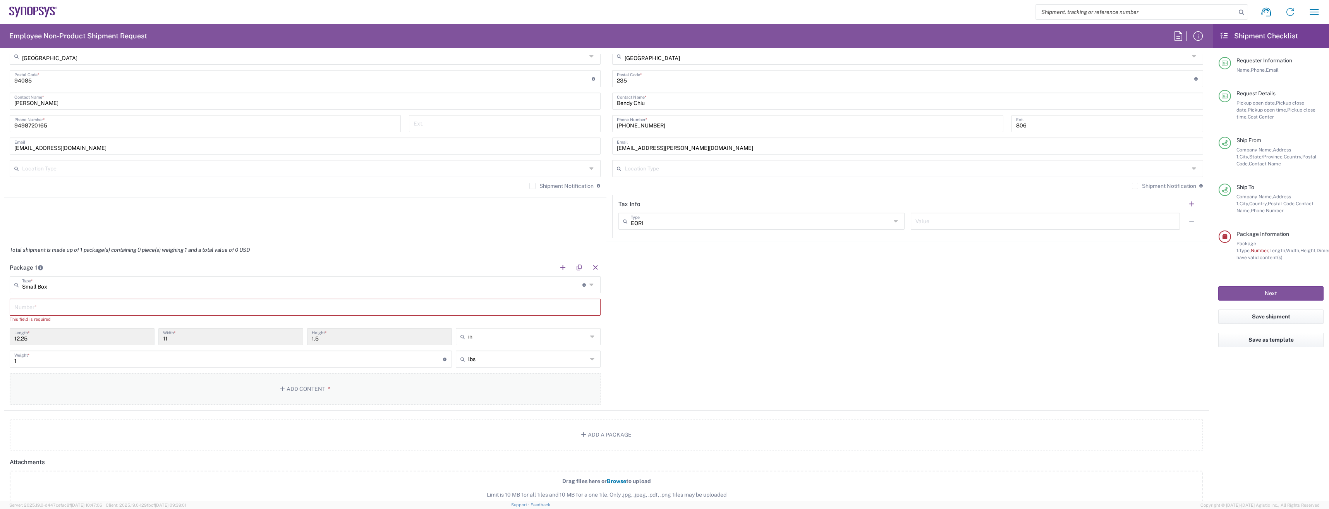
click at [362, 397] on button "Add Content *" at bounding box center [305, 389] width 591 height 32
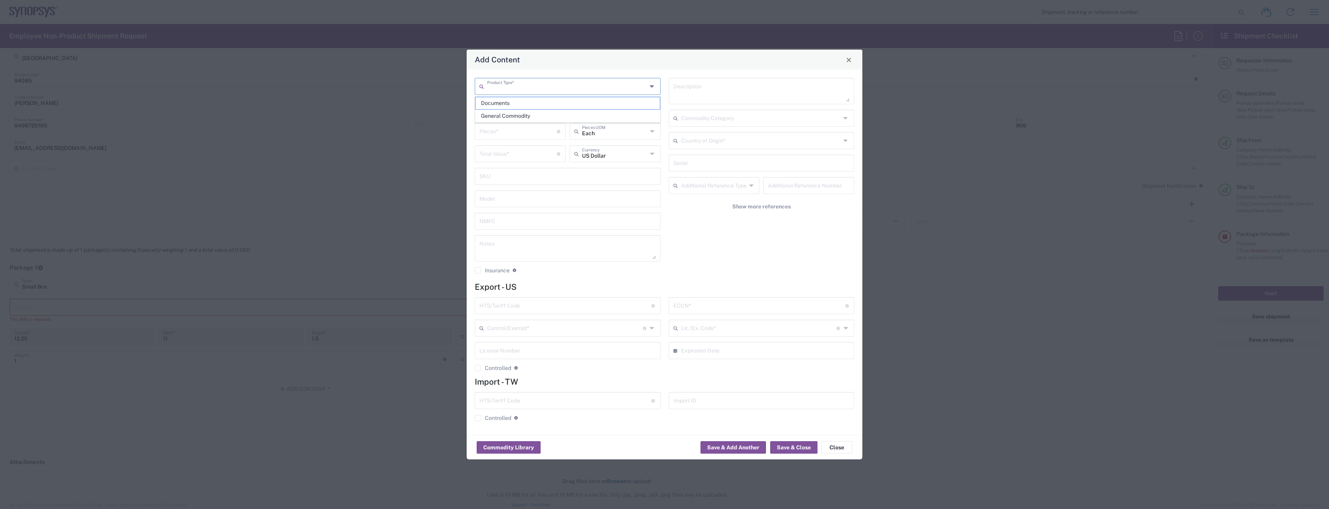
click at [646, 84] on input "text" at bounding box center [567, 86] width 160 height 14
click at [538, 99] on span "Documents" at bounding box center [568, 103] width 184 height 12
type input "Documents"
type input "1"
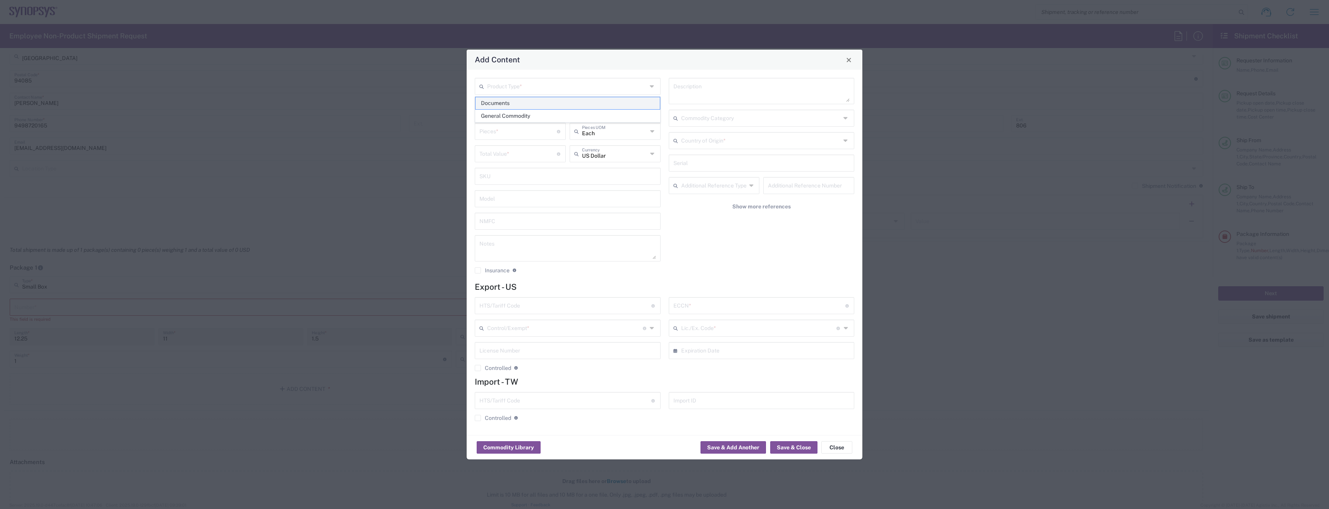
type input "1"
type textarea "Documents"
type input "[GEOGRAPHIC_DATA]"
type input "0000.00.0000"
type input "FTR Exemption"
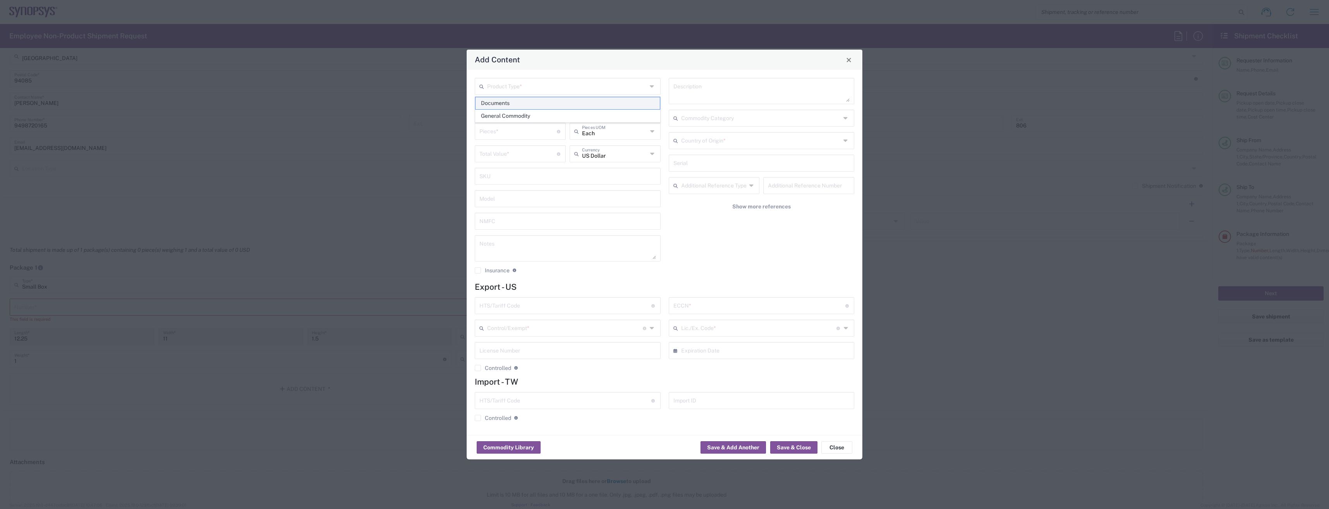
type input "0000"
type input "0000.00.0000"
type input "30.37(a)"
click at [649, 83] on div "Documents Product Type *" at bounding box center [568, 86] width 186 height 17
click at [554, 114] on span "General Commodity" at bounding box center [568, 116] width 184 height 12
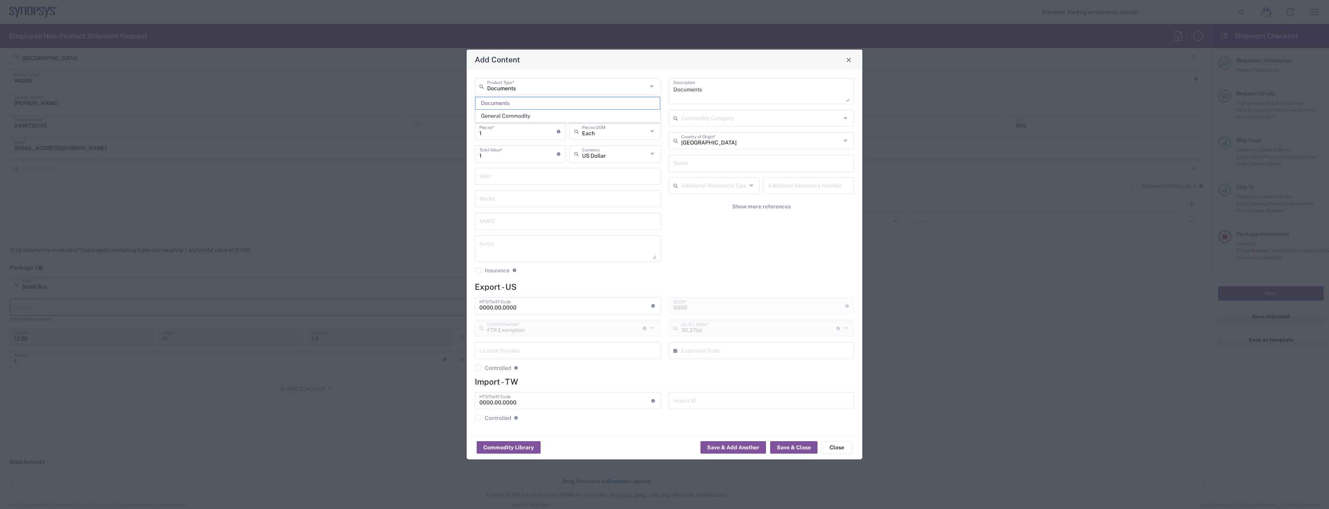
type input "General Commodity"
click at [740, 290] on h4 "Export - US" at bounding box center [665, 287] width 380 height 10
click at [788, 85] on input "text" at bounding box center [761, 86] width 160 height 14
click at [836, 86] on input "text" at bounding box center [761, 86] width 160 height 14
click at [745, 102] on span "No" at bounding box center [762, 103] width 184 height 12
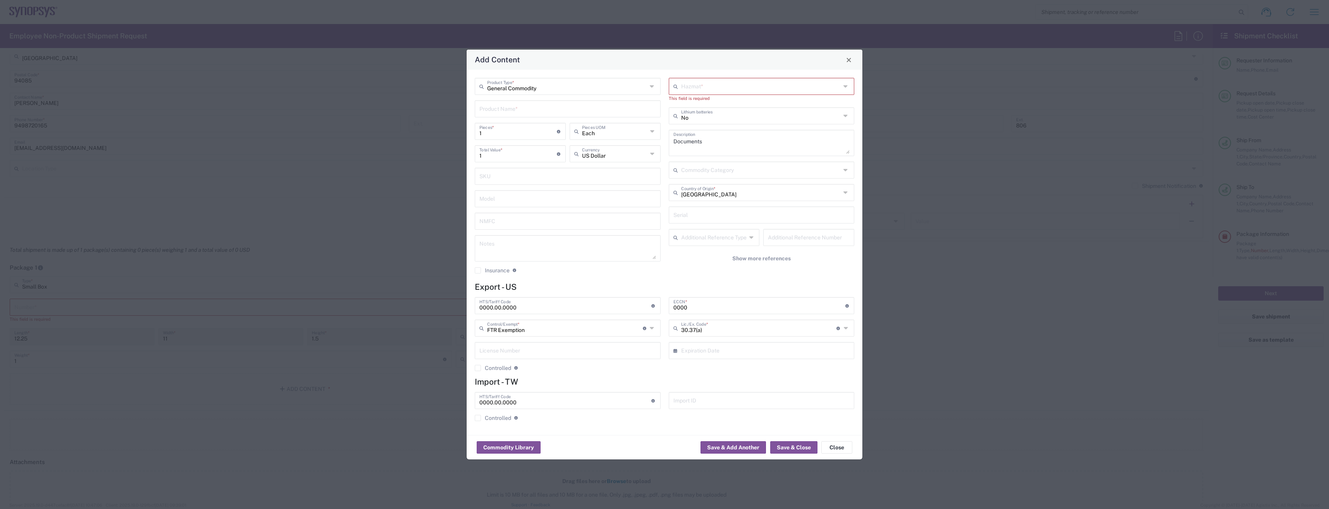
click at [842, 88] on div "Hazmat *" at bounding box center [762, 86] width 186 height 17
click at [823, 110] on li "Yes" at bounding box center [761, 116] width 185 height 13
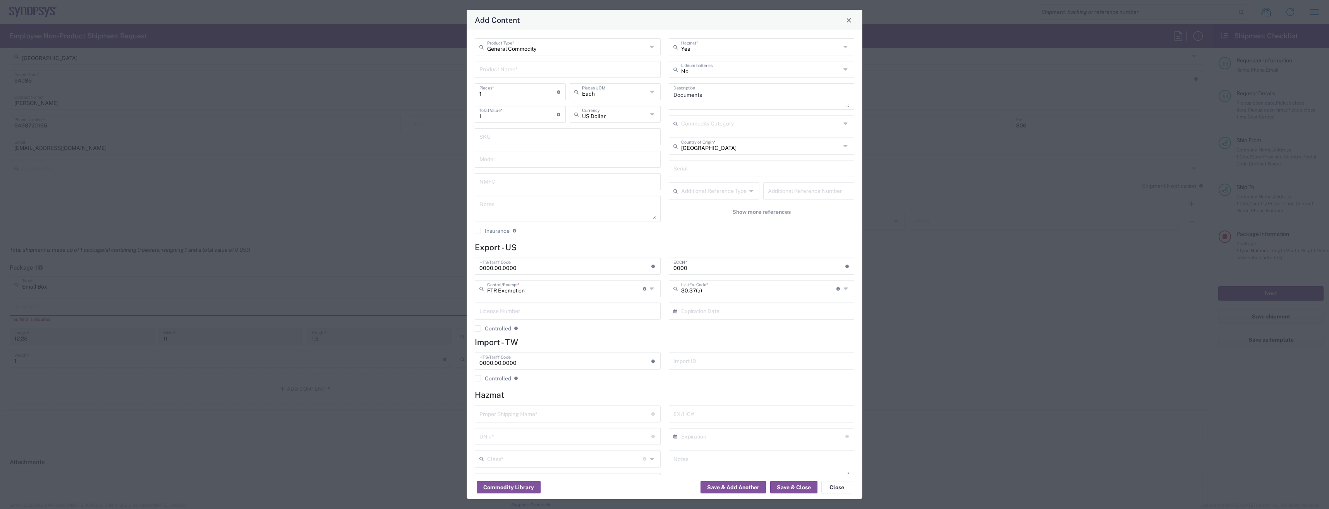
drag, startPoint x: 844, startPoint y: 48, endPoint x: 841, endPoint y: 52, distance: 4.4
click at [844, 51] on icon at bounding box center [847, 47] width 6 height 12
click at [844, 52] on icon at bounding box center [847, 47] width 6 height 12
click at [755, 72] on span "No" at bounding box center [757, 76] width 181 height 12
type input "No"
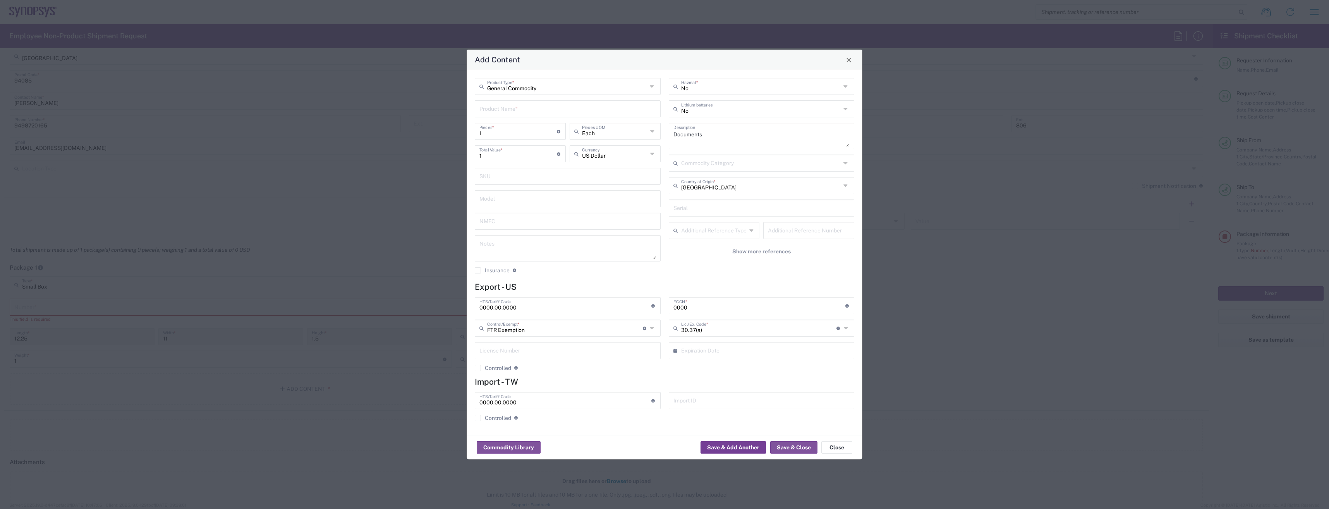
click at [722, 451] on button "Save & Add Another" at bounding box center [733, 447] width 65 height 12
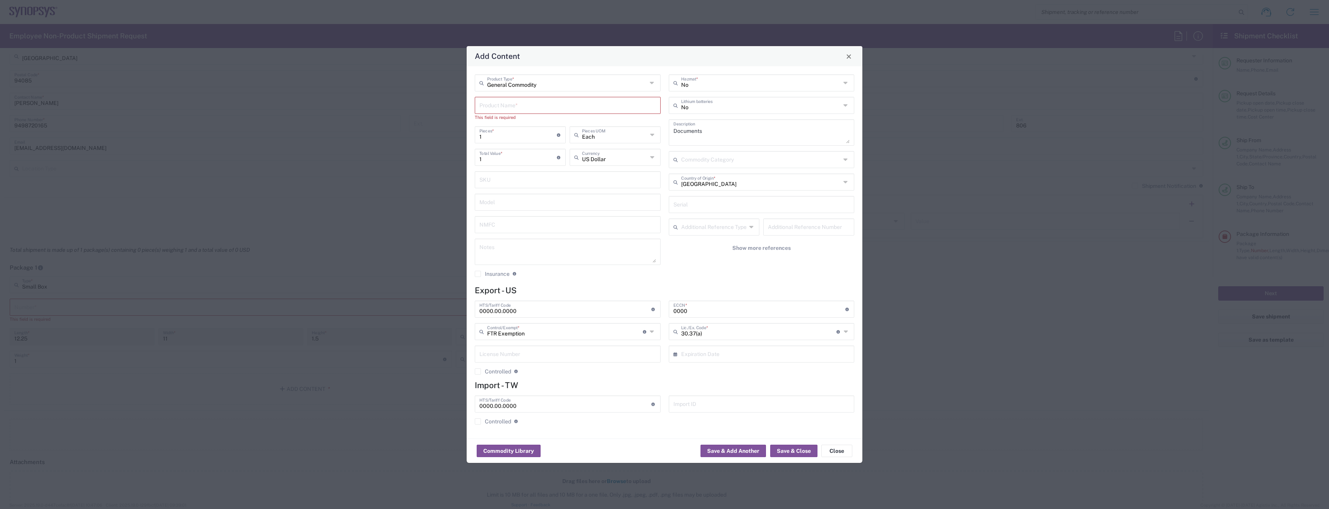
click at [550, 101] on input "text" at bounding box center [568, 105] width 177 height 14
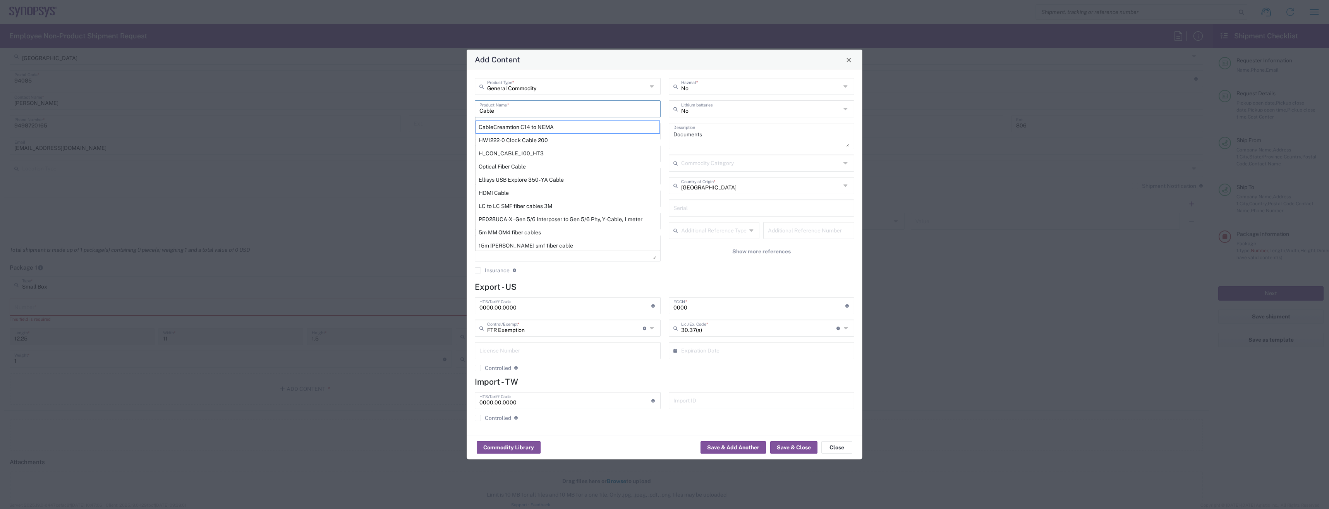
drag, startPoint x: 511, startPoint y: 108, endPoint x: 460, endPoint y: 108, distance: 50.7
click at [460, 108] on div "Add Content General Commodity Product Type * Cable Product Name * CableCreamtio…" at bounding box center [664, 254] width 1329 height 509
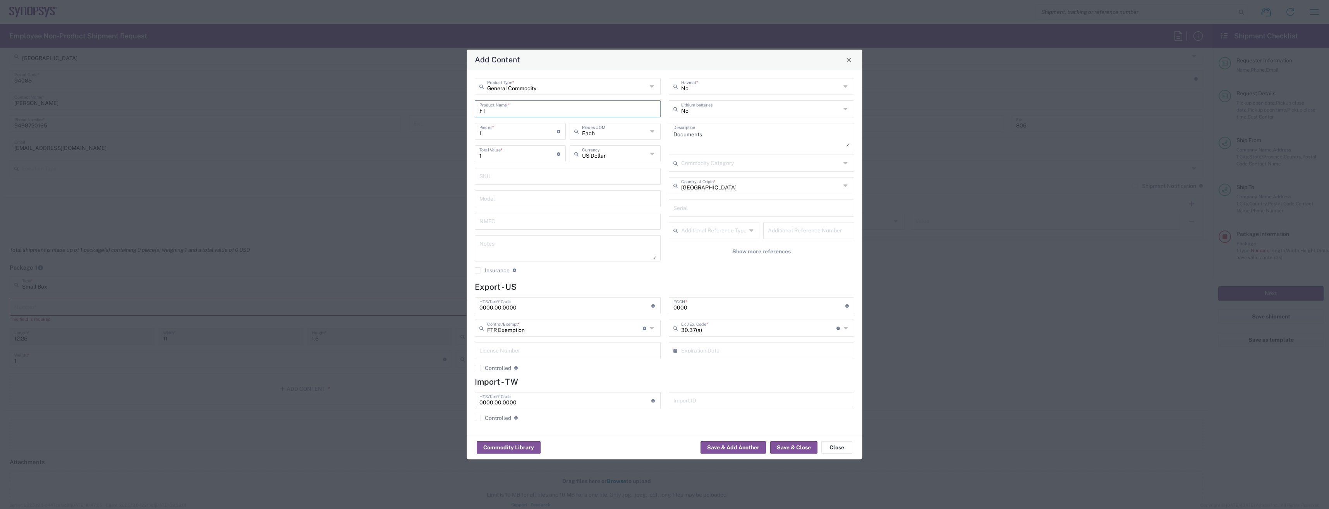
type input "F"
type input "T"
type input "FTDI 1.8V test cable (TTL-232RG-VREG1V8-WE)"
click at [732, 447] on button "Save & Add Another" at bounding box center [733, 447] width 65 height 12
click at [656, 90] on icon at bounding box center [653, 86] width 6 height 12
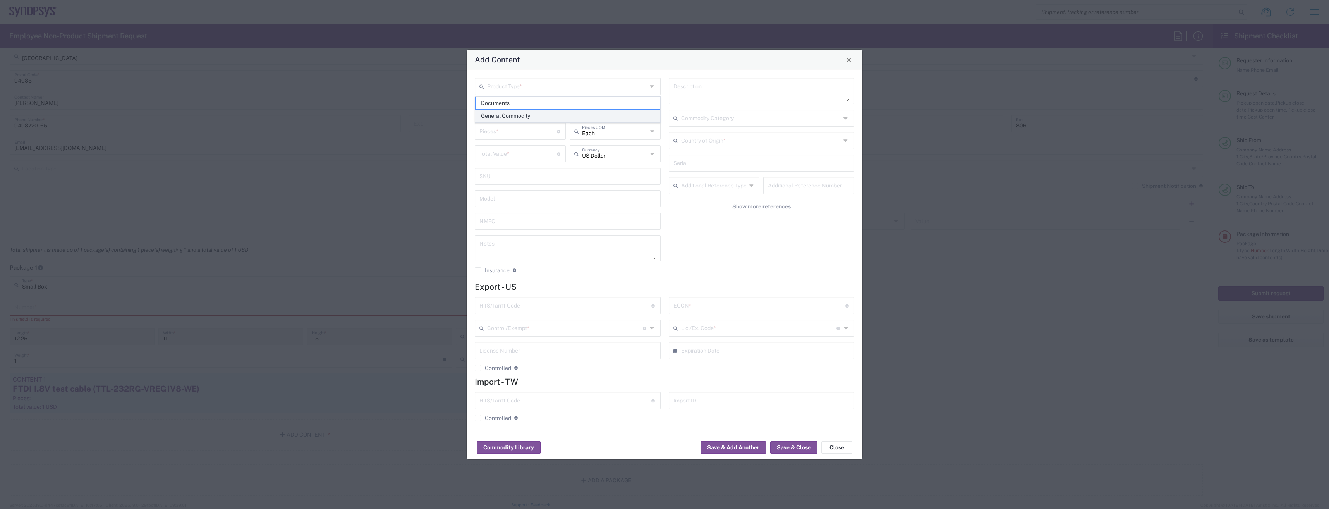
click at [573, 119] on span "General Commodity" at bounding box center [568, 116] width 184 height 12
type input "General Commodity"
click at [571, 109] on input "text" at bounding box center [568, 108] width 177 height 14
type input "FTDI 3.3V test cable (CS232HM-DDHSL-0)"
click at [799, 450] on button "Save & Close" at bounding box center [793, 447] width 47 height 12
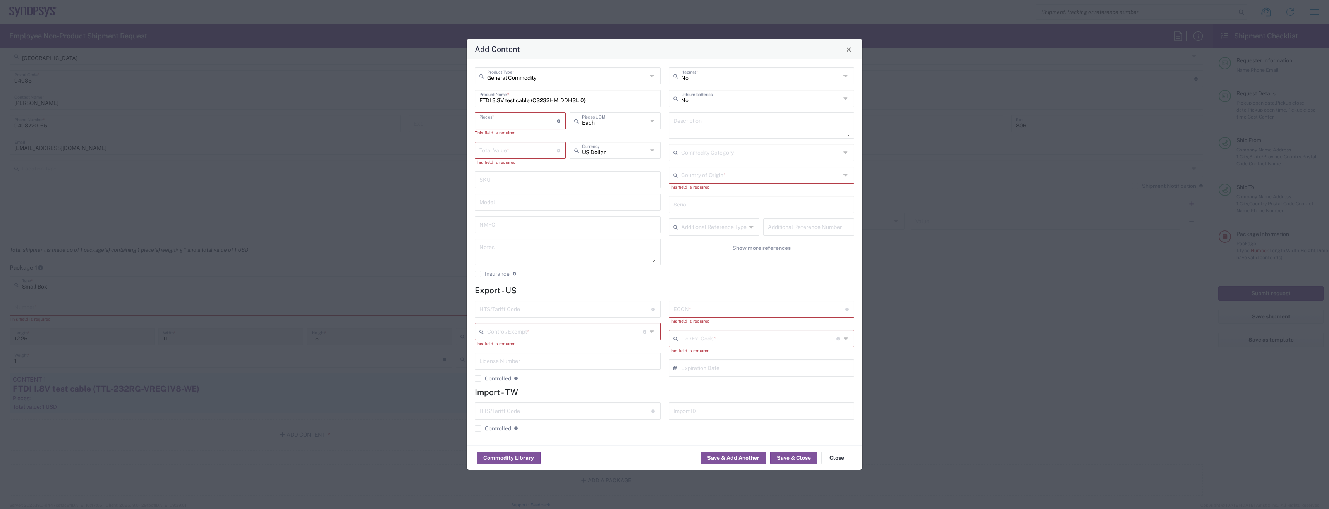
click at [530, 117] on input "number" at bounding box center [518, 120] width 77 height 14
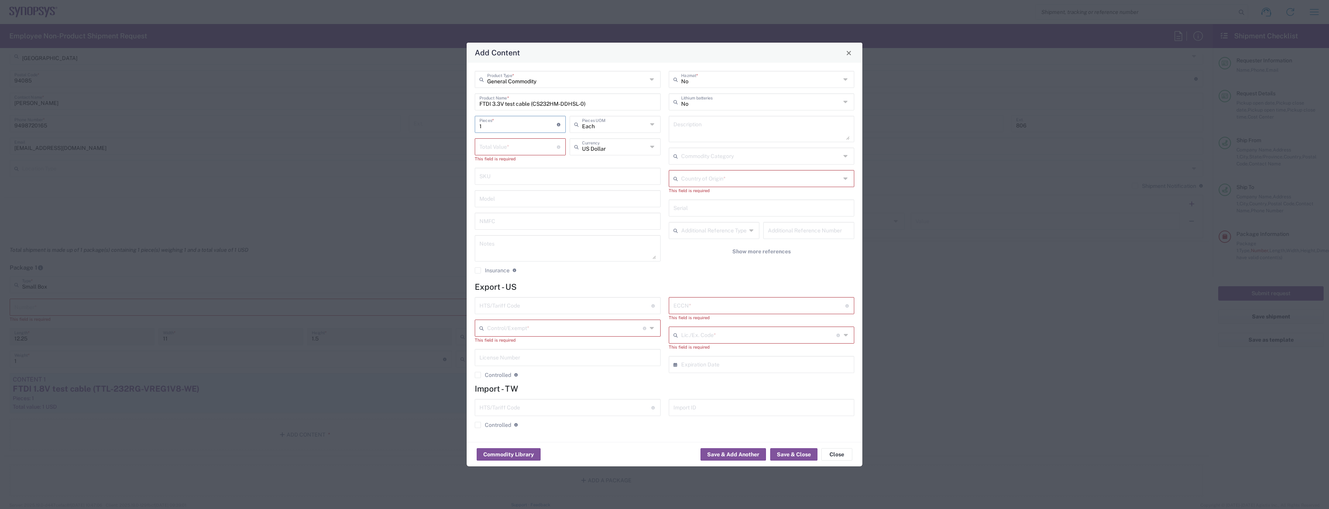
type input "1"
click at [722, 435] on div "General Commodity Product Type * FTDI 3.3V test cable (CS232HM-DDHSL-0) Product…" at bounding box center [665, 252] width 396 height 379
click at [783, 457] on button "Save & Close" at bounding box center [793, 454] width 47 height 12
click at [522, 147] on input "number" at bounding box center [518, 146] width 77 height 14
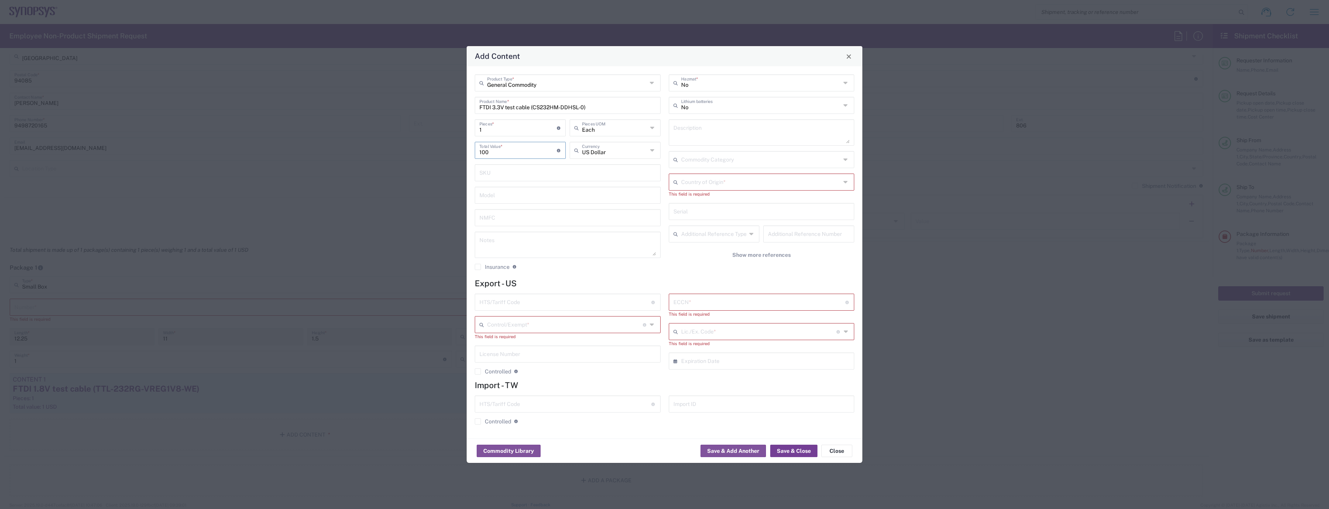
type input "100"
click at [801, 446] on button "Save & Close" at bounding box center [793, 451] width 47 height 12
click at [809, 182] on input "text" at bounding box center [761, 182] width 160 height 14
click at [677, 248] on span "[GEOGRAPHIC_DATA]" at bounding box center [762, 249] width 184 height 12
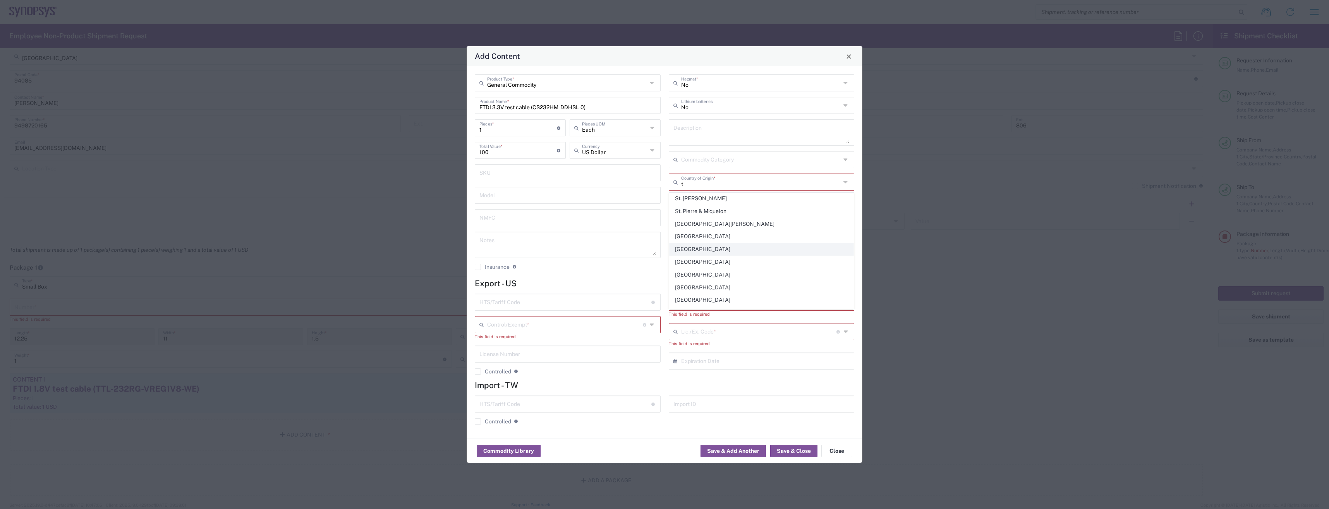
type input "[GEOGRAPHIC_DATA]"
click at [744, 450] on button "Save & Add Another" at bounding box center [733, 451] width 65 height 12
click at [503, 453] on button "Commodity Library" at bounding box center [509, 451] width 64 height 12
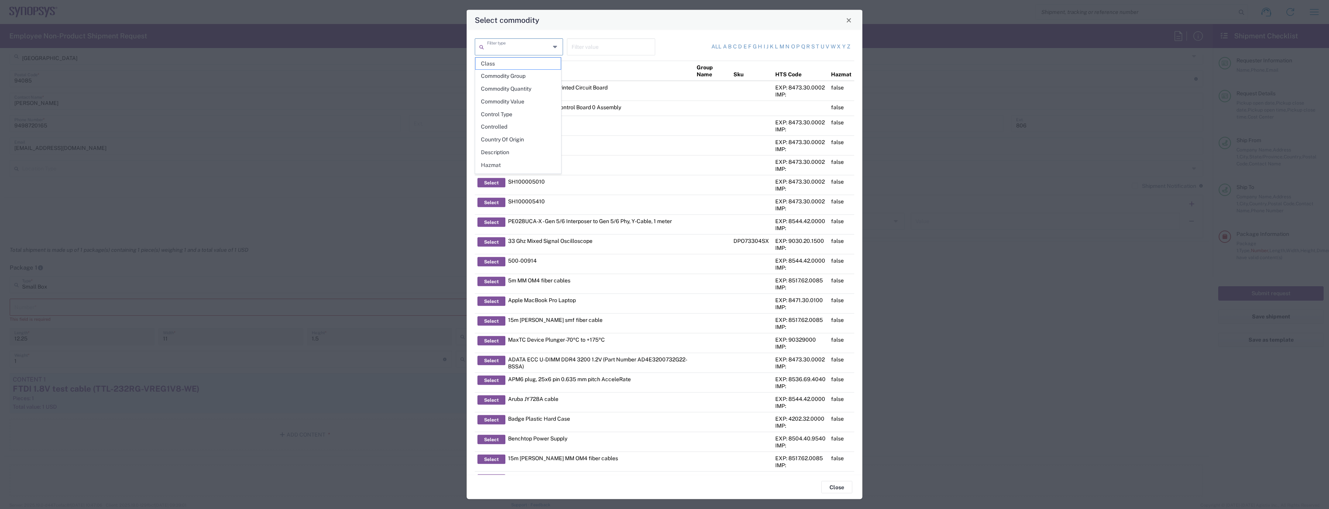
click at [524, 48] on input "text" at bounding box center [518, 47] width 63 height 14
click at [852, 21] on span "Close" at bounding box center [848, 19] width 5 height 5
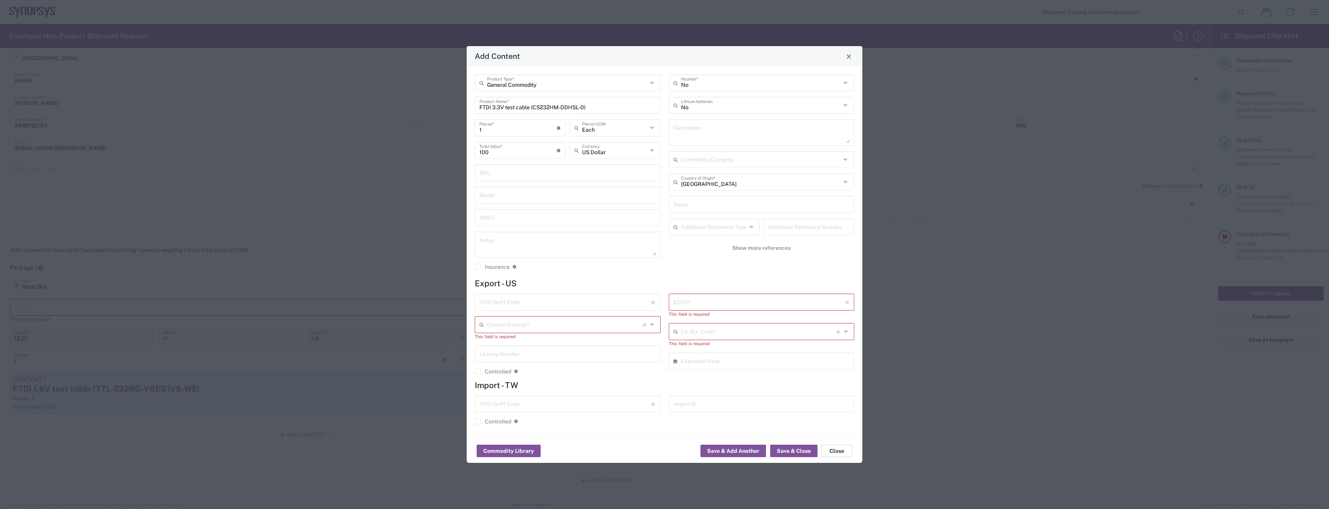
click at [845, 450] on button "Close" at bounding box center [837, 451] width 31 height 12
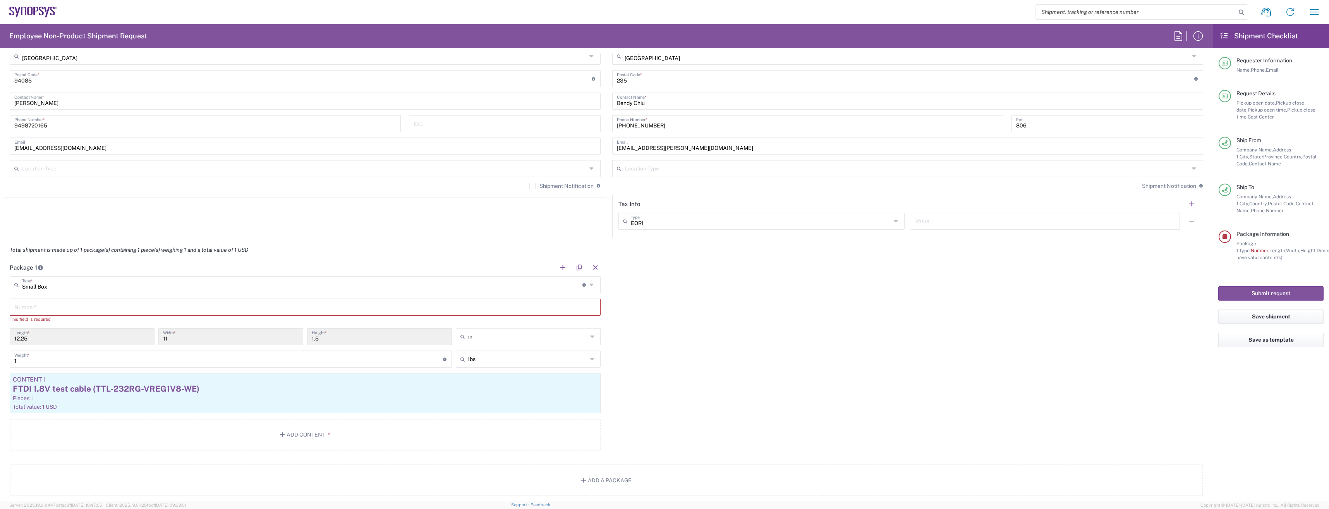
click at [809, 371] on div "Package 1 Small Box Type * Material used to package goods Bale(s) Basket(s) Bol…" at bounding box center [606, 358] width 1205 height 198
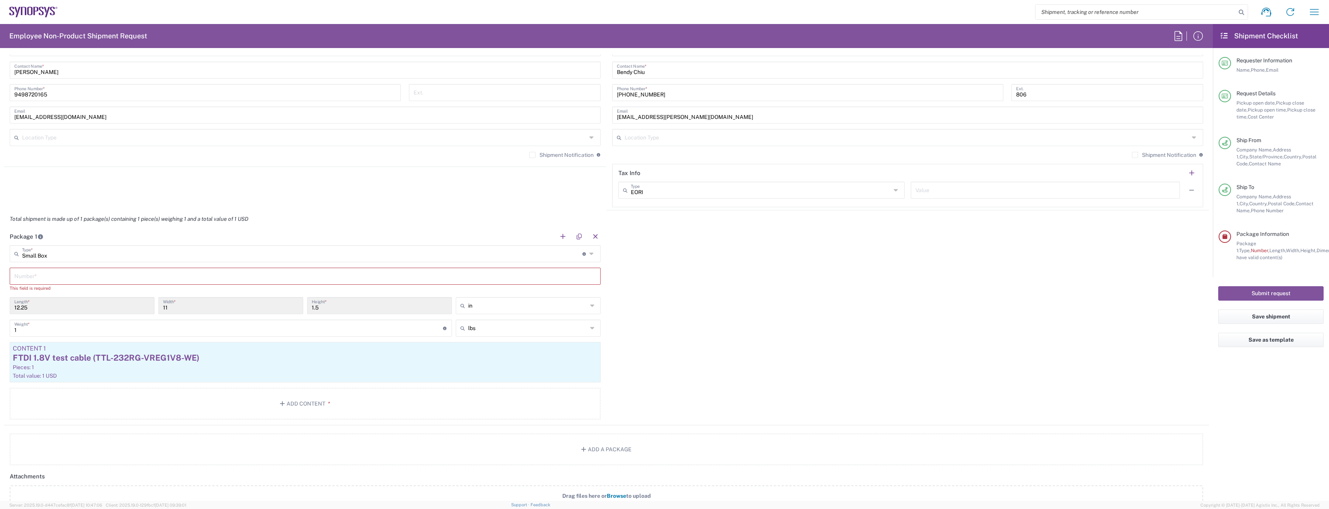
scroll to position [581, 0]
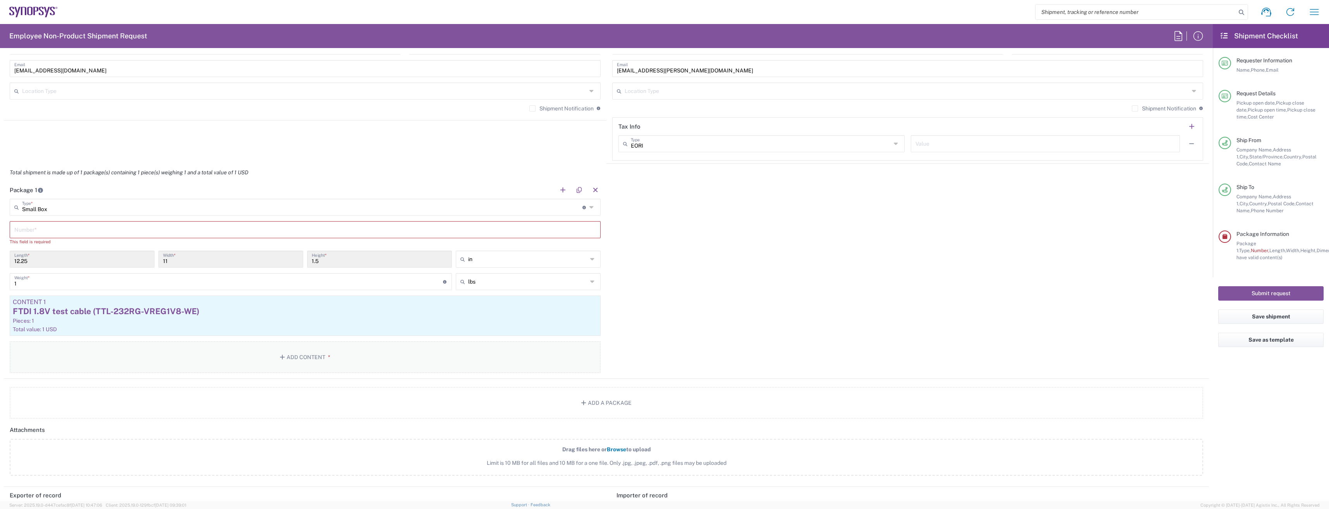
click at [298, 358] on button "Add Content *" at bounding box center [305, 357] width 591 height 32
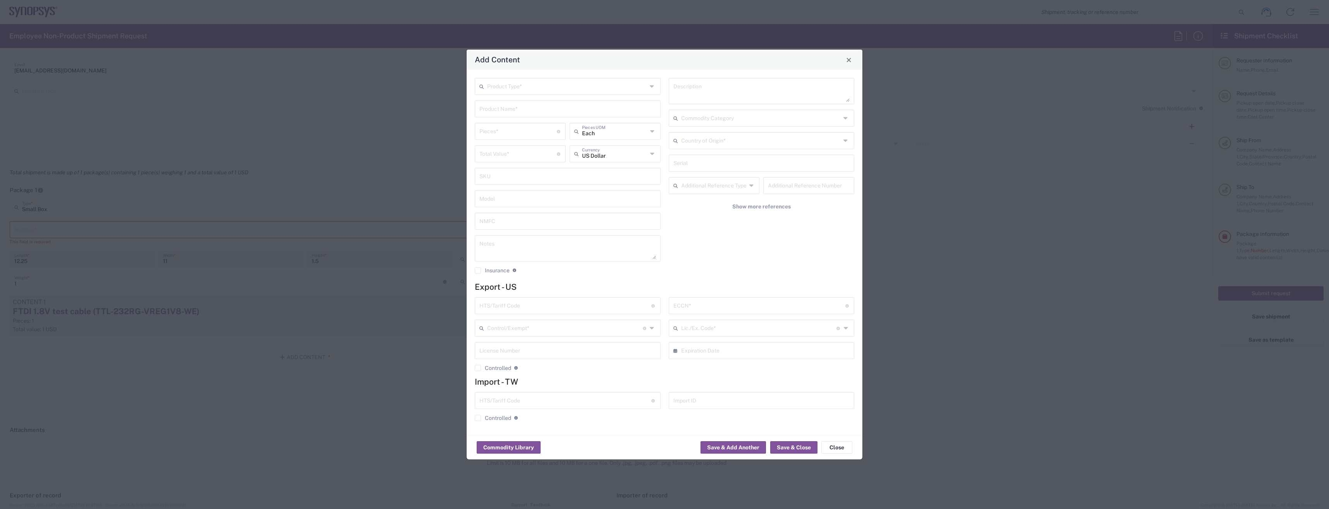
click at [135, 320] on div "Add Content Product Type * Product Name * Pieces * Number of pieces inside all …" at bounding box center [664, 254] width 1329 height 509
click at [653, 85] on icon at bounding box center [653, 86] width 6 height 12
click at [598, 116] on span "General Commodity" at bounding box center [568, 116] width 184 height 12
type input "General Commodity"
click at [561, 110] on input "text" at bounding box center [568, 108] width 177 height 14
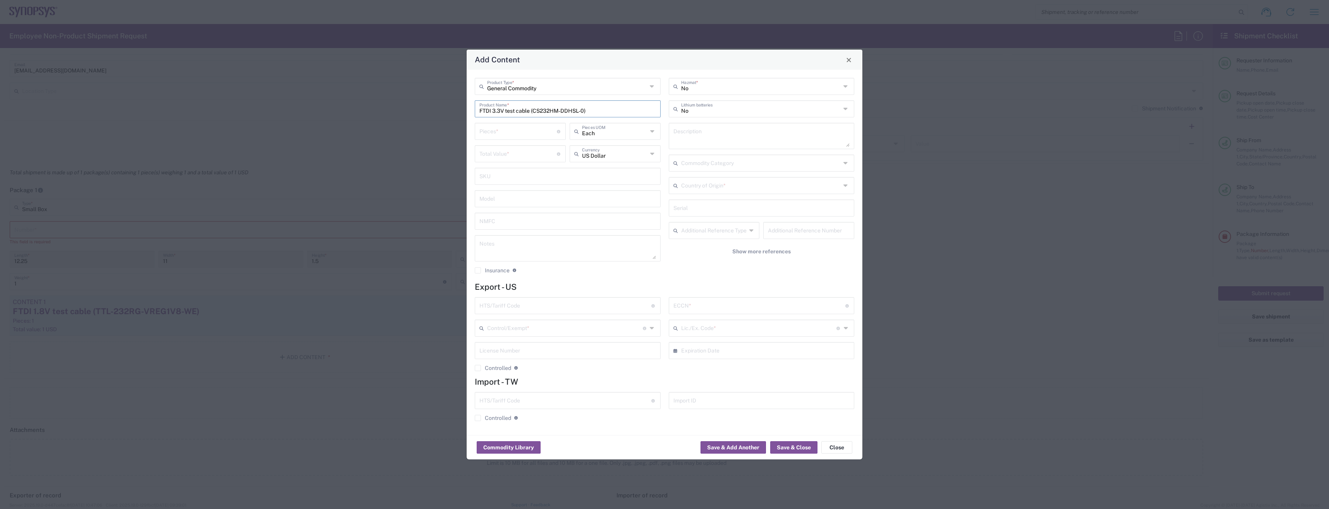
type input "FTDI 3.3V test cable (CS232HM-DDHSL-0)"
click at [541, 126] on input "number" at bounding box center [518, 131] width 77 height 14
type input "1"
click at [715, 293] on form "Export - US HTS/Tariff Code Obtain HTS from vendor if product is purchased. 10-…" at bounding box center [665, 354] width 380 height 145
click at [740, 449] on button "Save & Add Another" at bounding box center [733, 447] width 65 height 12
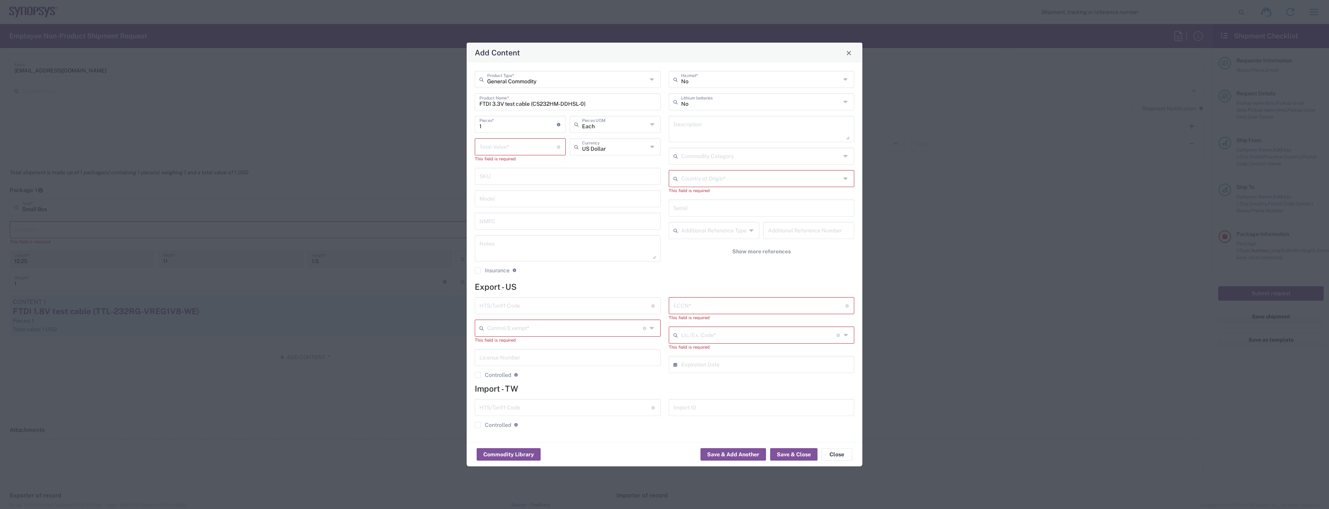
click at [523, 146] on input "number" at bounding box center [518, 146] width 77 height 14
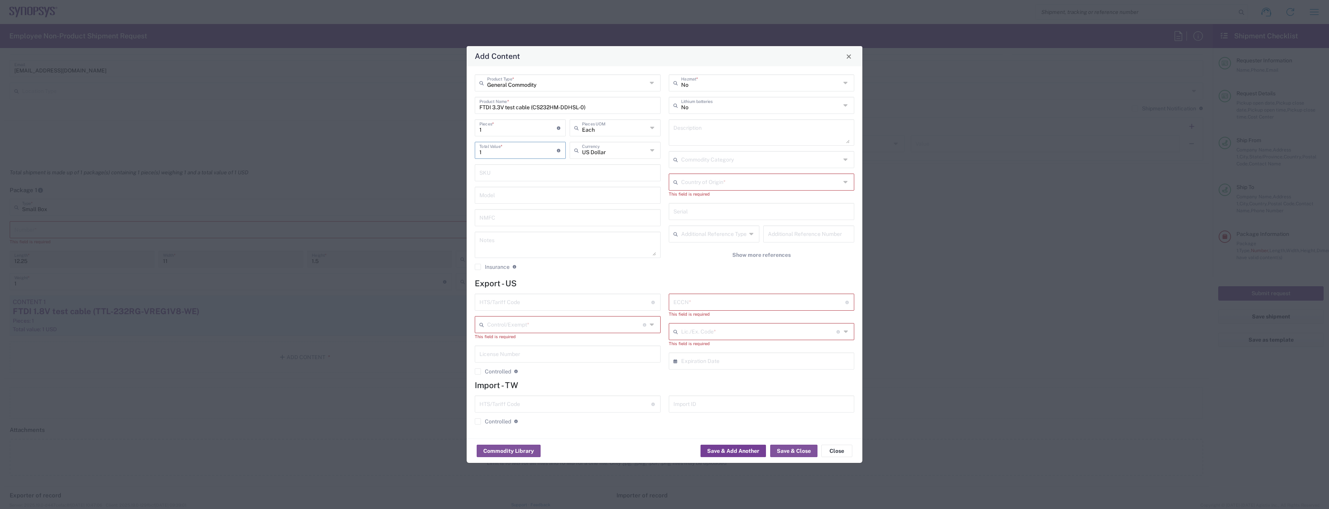
type input "1"
click at [744, 448] on button "Save & Add Another" at bounding box center [733, 451] width 65 height 12
click at [741, 450] on button "Save & Add Another" at bounding box center [733, 451] width 65 height 12
drag, startPoint x: 741, startPoint y: 450, endPoint x: 760, endPoint y: 433, distance: 25.0
click at [741, 450] on button "Save & Add Another" at bounding box center [733, 451] width 65 height 12
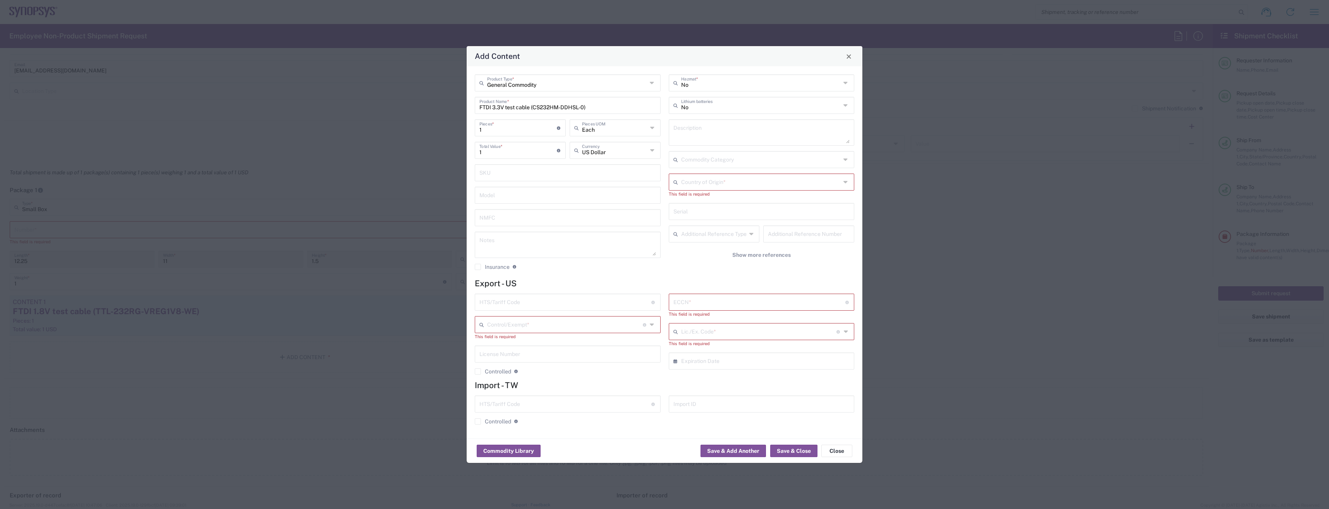
click at [839, 294] on div "ECCN * Obtain ECCN from vendor if product is purchased. Export Control Classifi…" at bounding box center [762, 302] width 186 height 17
click at [605, 326] on input "text" at bounding box center [565, 324] width 156 height 14
click at [734, 84] on input "text" at bounding box center [761, 83] width 160 height 14
click at [717, 108] on span "Yes" at bounding box center [762, 113] width 184 height 12
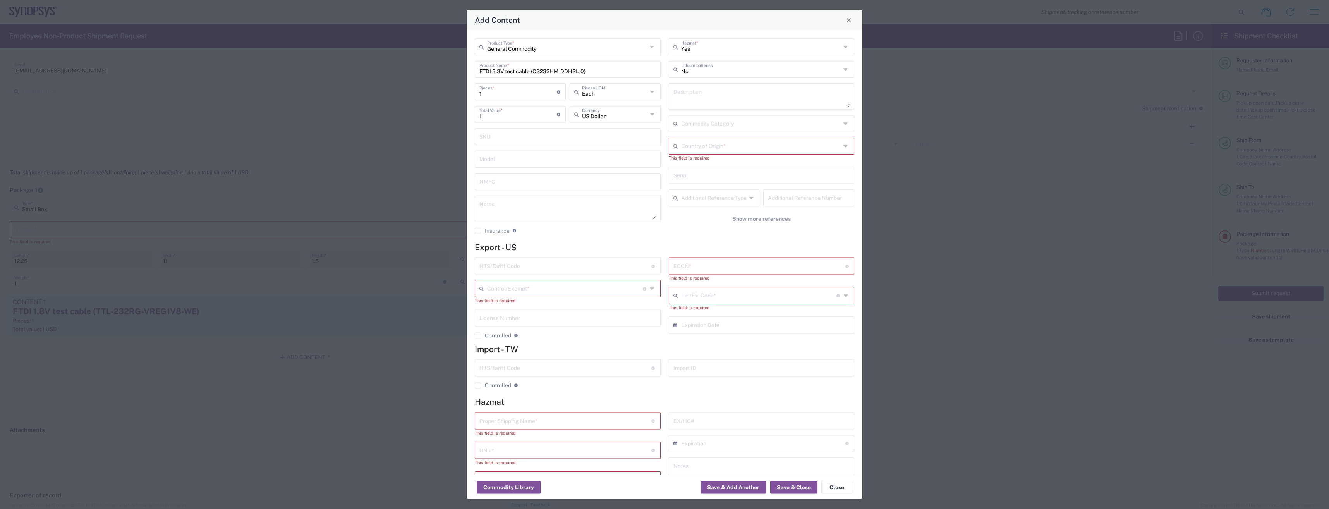
click at [815, 45] on input "Yes" at bounding box center [761, 47] width 160 height 14
click at [795, 74] on span "No" at bounding box center [757, 76] width 181 height 12
type input "No"
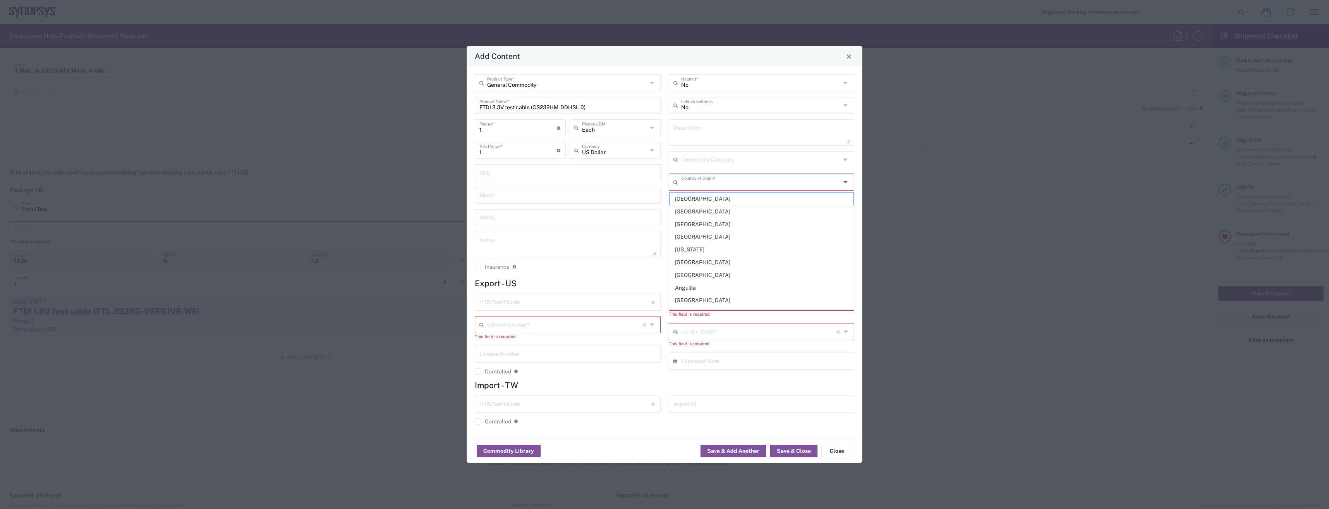
click at [814, 184] on input "text" at bounding box center [761, 182] width 160 height 14
click at [606, 272] on div "General Commodity Product Type * FTDI 3.3V test cable (CS232HM-DDHSL-0) Product…" at bounding box center [568, 174] width 194 height 201
click at [783, 454] on button "Save & Close" at bounding box center [793, 451] width 47 height 12
click at [784, 452] on button "Save & Close" at bounding box center [793, 451] width 47 height 12
click at [752, 451] on button "Save & Add Another" at bounding box center [733, 451] width 65 height 12
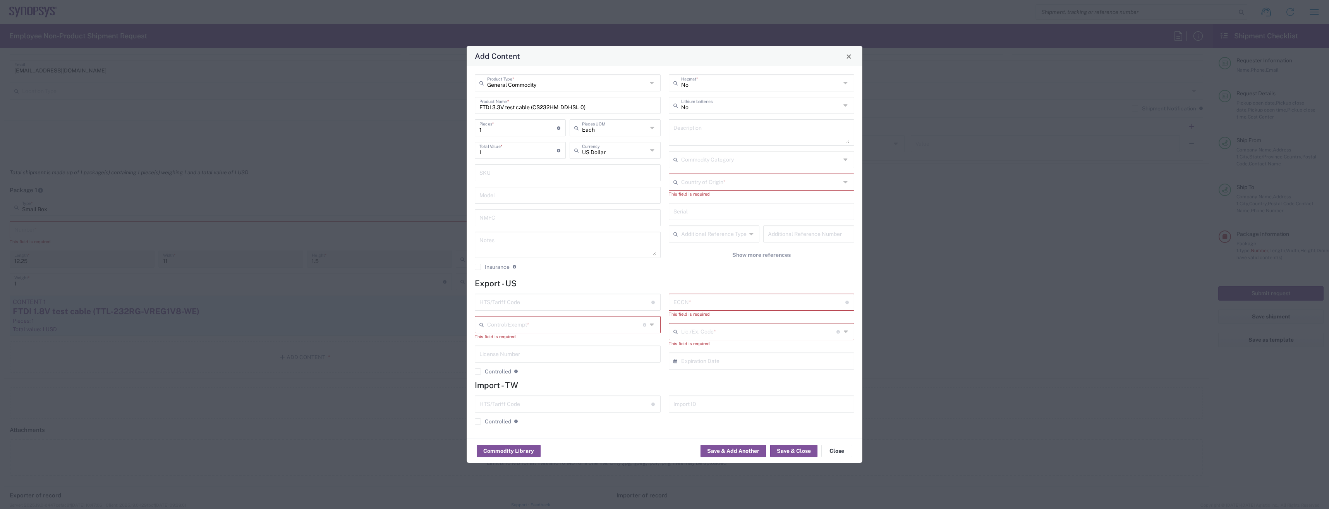
click at [652, 325] on icon at bounding box center [653, 324] width 6 height 12
click at [838, 455] on button "Close" at bounding box center [837, 451] width 31 height 12
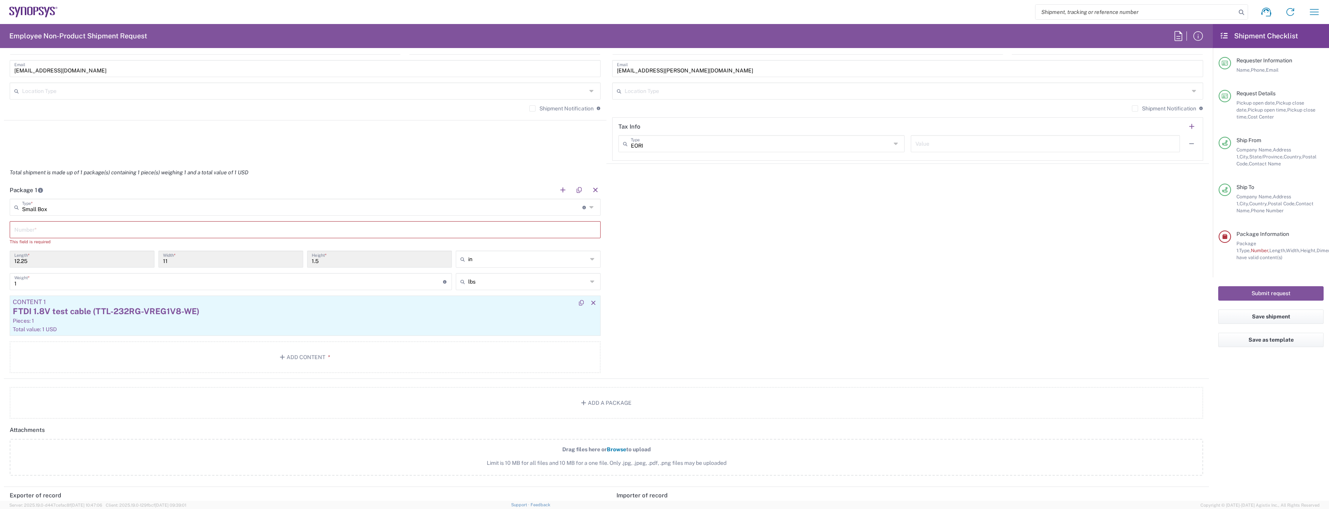
click at [89, 312] on div "FTDI 1.8V test cable (TTL-232RG-VREG1V8-WE)" at bounding box center [305, 312] width 585 height 12
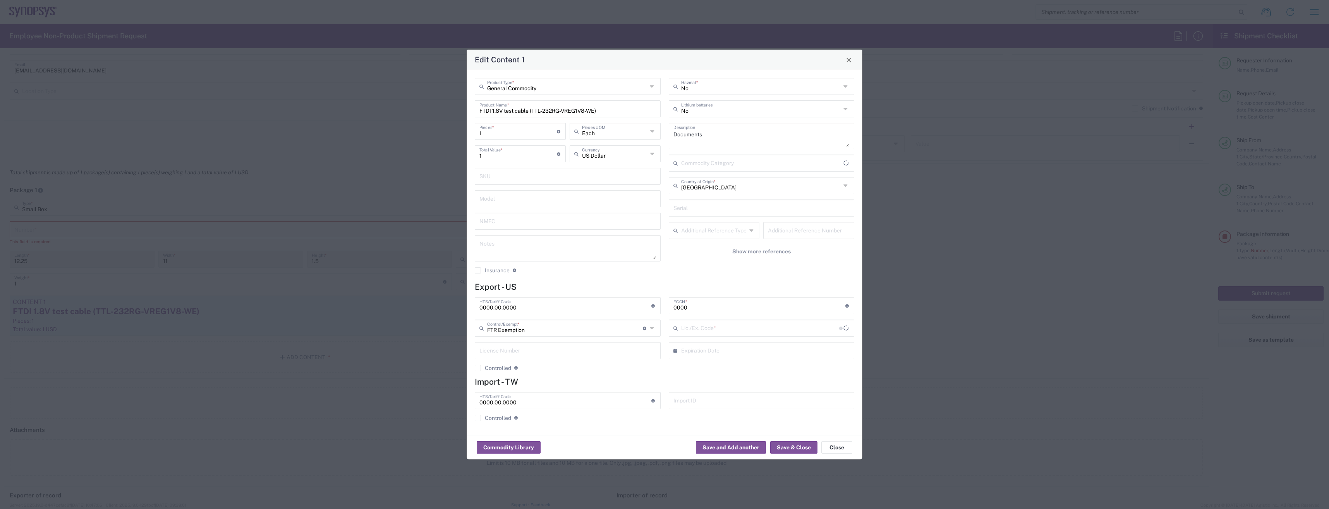
type input "30.37(a)"
click at [820, 184] on input "text" at bounding box center [761, 185] width 160 height 14
click at [734, 203] on span "[GEOGRAPHIC_DATA]" at bounding box center [762, 202] width 184 height 12
type input "[GEOGRAPHIC_DATA]"
click at [776, 445] on button "Save & Close" at bounding box center [793, 447] width 47 height 12
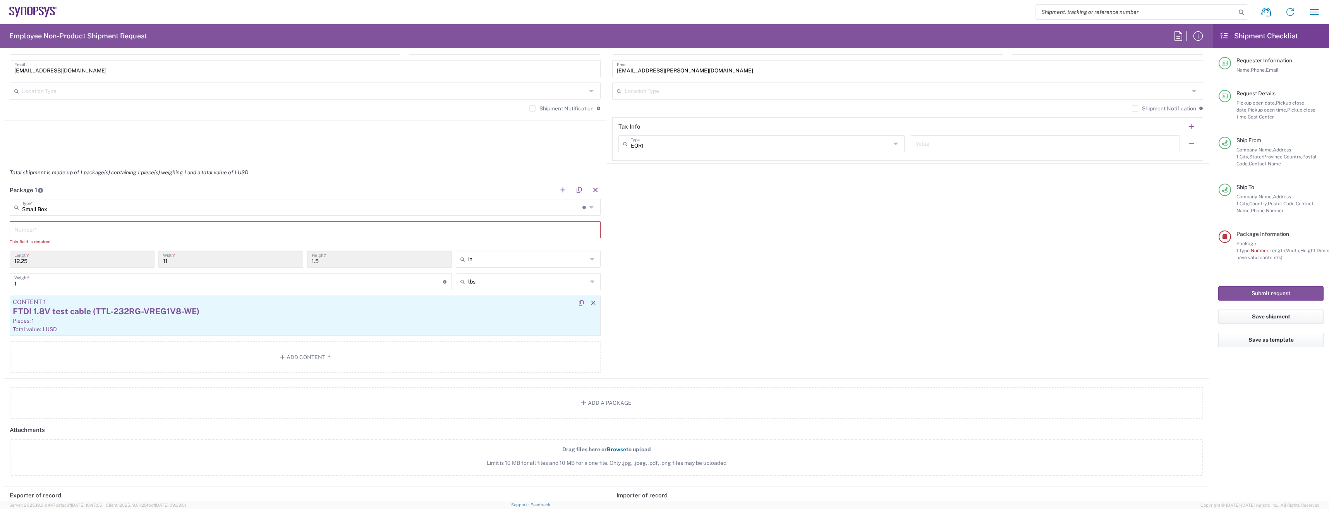
click at [313, 323] on div "Pieces: 1" at bounding box center [305, 320] width 585 height 7
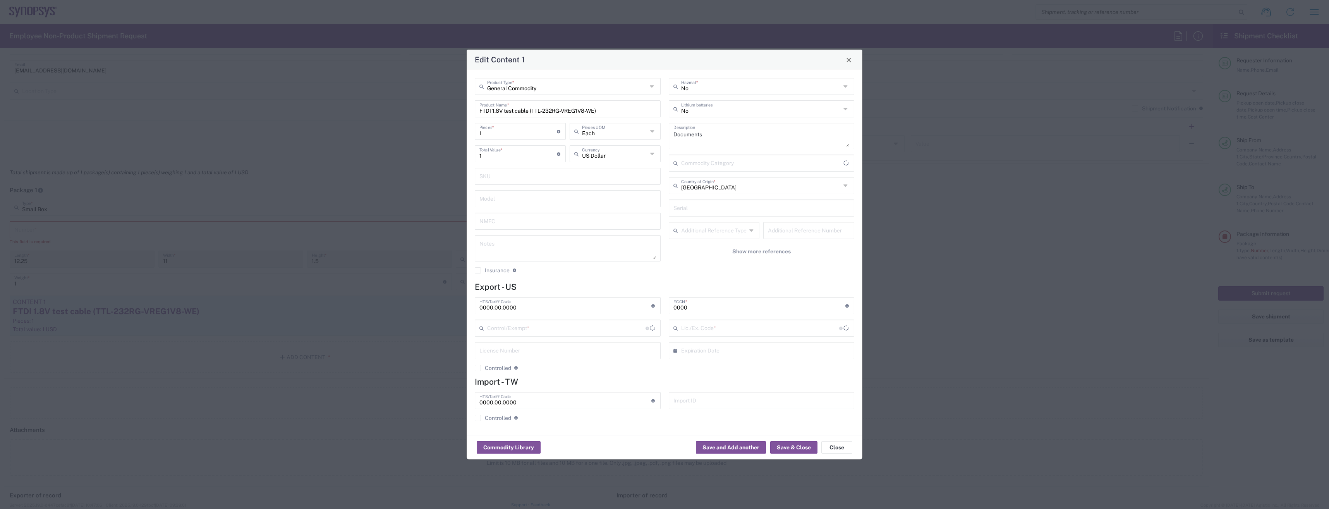
type input "FTR Exemption"
type input "30.37(a)"
click at [832, 451] on button "Close" at bounding box center [837, 447] width 31 height 12
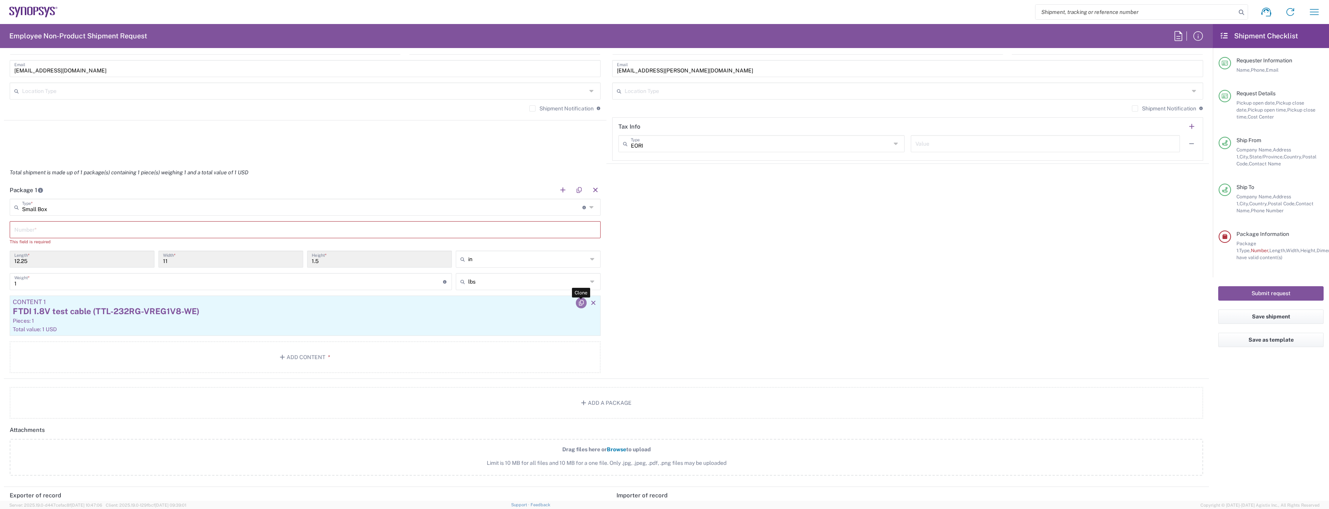
click at [578, 300] on icon "button" at bounding box center [581, 302] width 7 height 5
click at [308, 347] on span "Show all contents" at bounding box center [305, 348] width 46 height 7
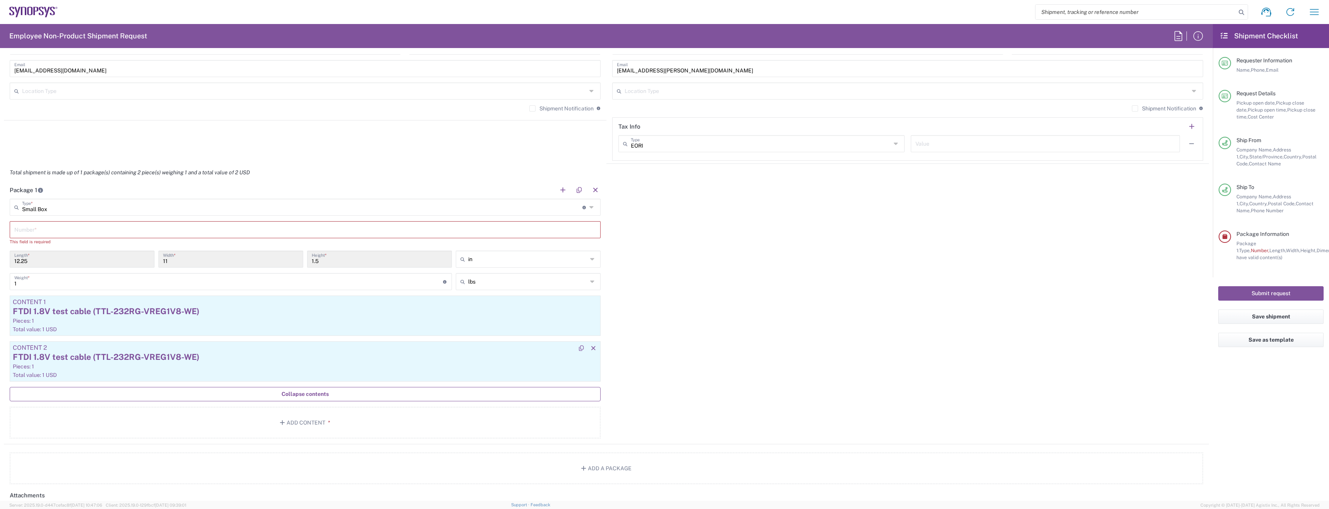
click at [176, 362] on div "FTDI 1.8V test cable (TTL-232RG-VREG1V8-WE)" at bounding box center [305, 357] width 585 height 12
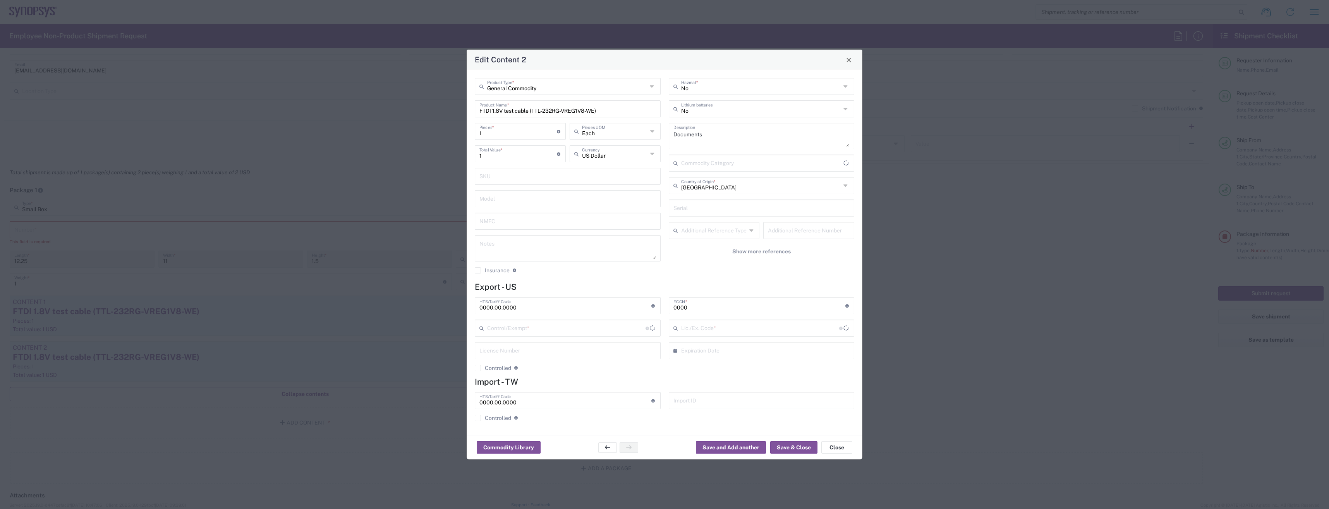
type input "FTR Exemption"
type input "30.37(a)"
drag, startPoint x: 492, startPoint y: 111, endPoint x: 499, endPoint y: 111, distance: 7.4
click at [499, 111] on input "FTDI 1.8V test cable (TTL-232RG-VREG1V8-WE)" at bounding box center [568, 108] width 177 height 14
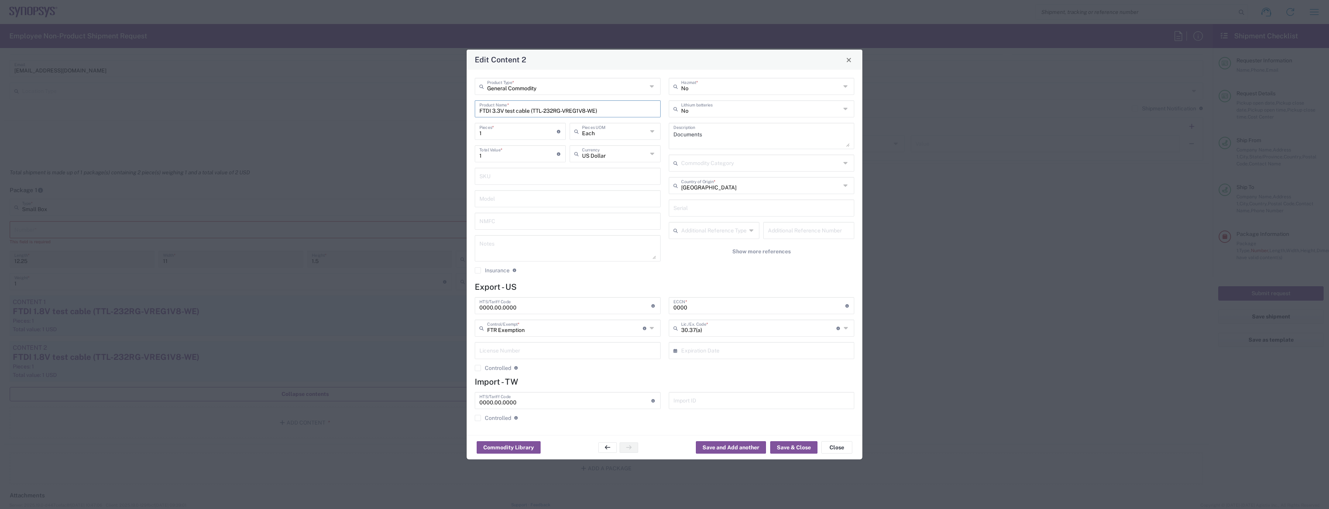
drag, startPoint x: 534, startPoint y: 110, endPoint x: 597, endPoint y: 111, distance: 63.5
click at [597, 111] on input "FTDI 3.3V test cable (TTL-232RG-VREG1V8-WE)" at bounding box center [568, 108] width 177 height 14
type input "FTDI 3.3V test cable (CS232HM.DDHSL-0)"
click at [788, 449] on button "Save & Close" at bounding box center [793, 447] width 47 height 12
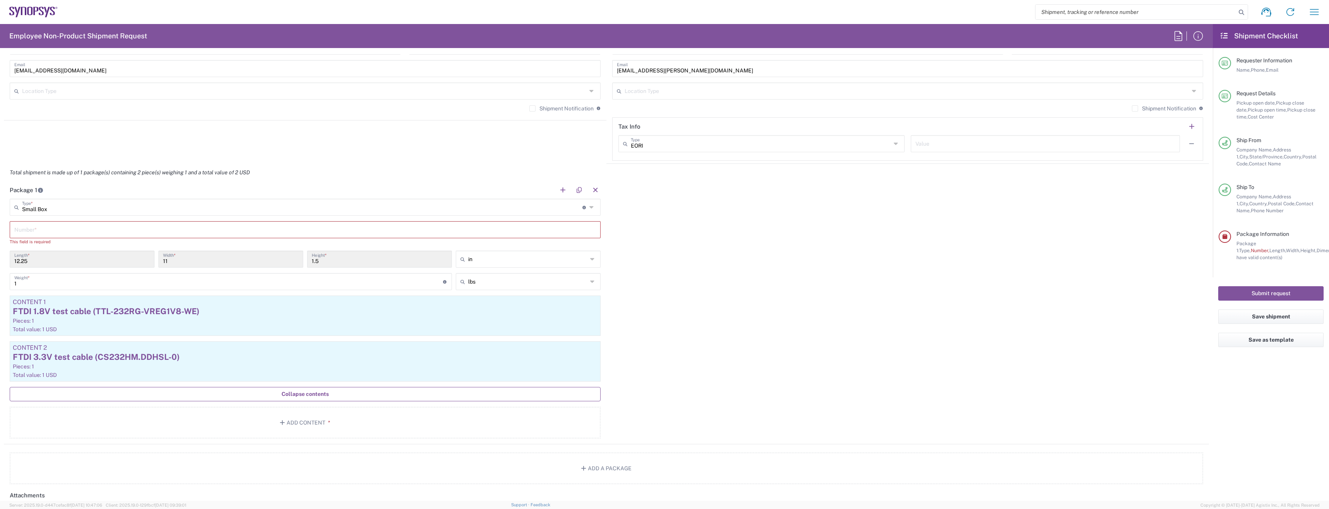
click at [1227, 254] on agx-form-checklist-section "Package Information Package 1: Type, Number, Length, Width, Height, Dimension, …" at bounding box center [1271, 245] width 105 height 31
click at [78, 229] on input "text" at bounding box center [305, 229] width 582 height 14
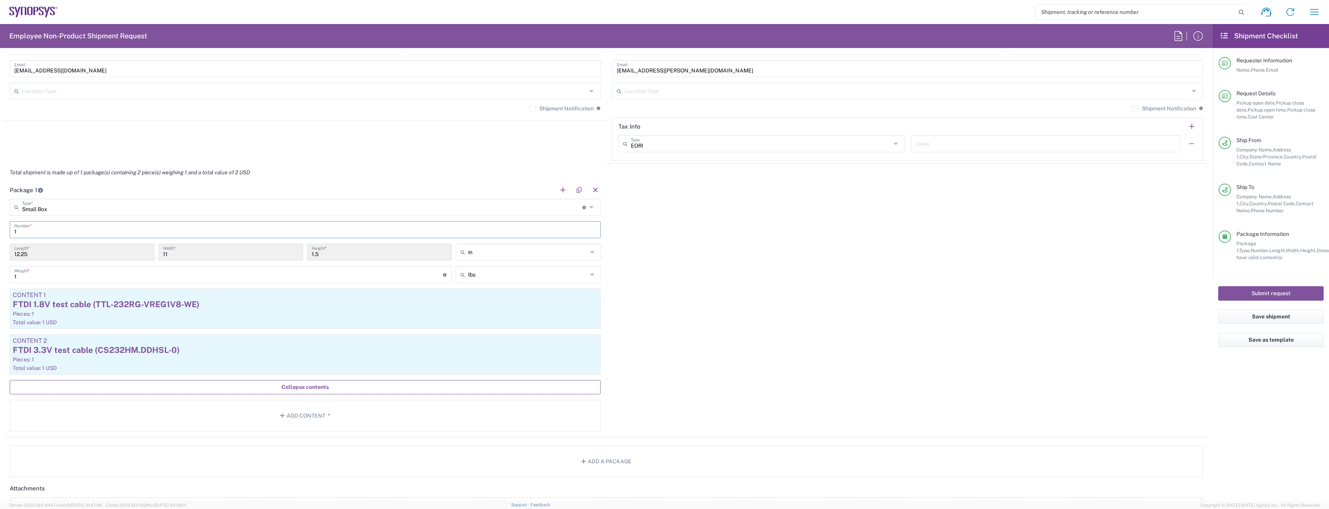
type input "1"
click at [828, 312] on div "Package 1 Small Box Type * Material used to package goods Bale(s) Basket(s) Bol…" at bounding box center [606, 309] width 1205 height 256
click at [1307, 291] on button "Submit request" at bounding box center [1271, 293] width 105 height 14
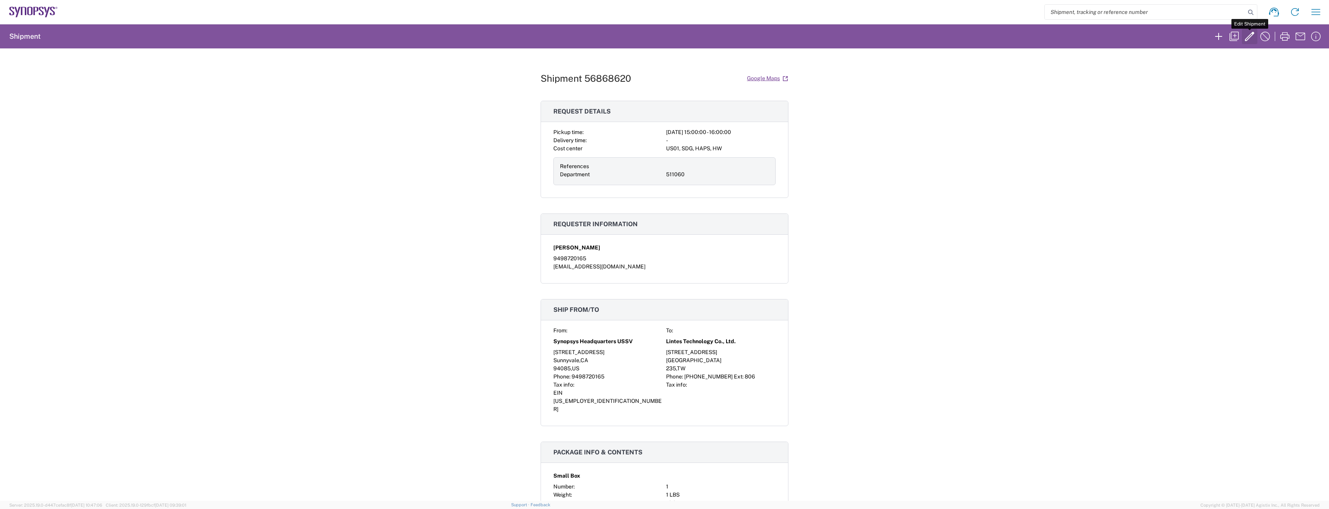
click at [1245, 35] on icon "button" at bounding box center [1250, 36] width 12 height 12
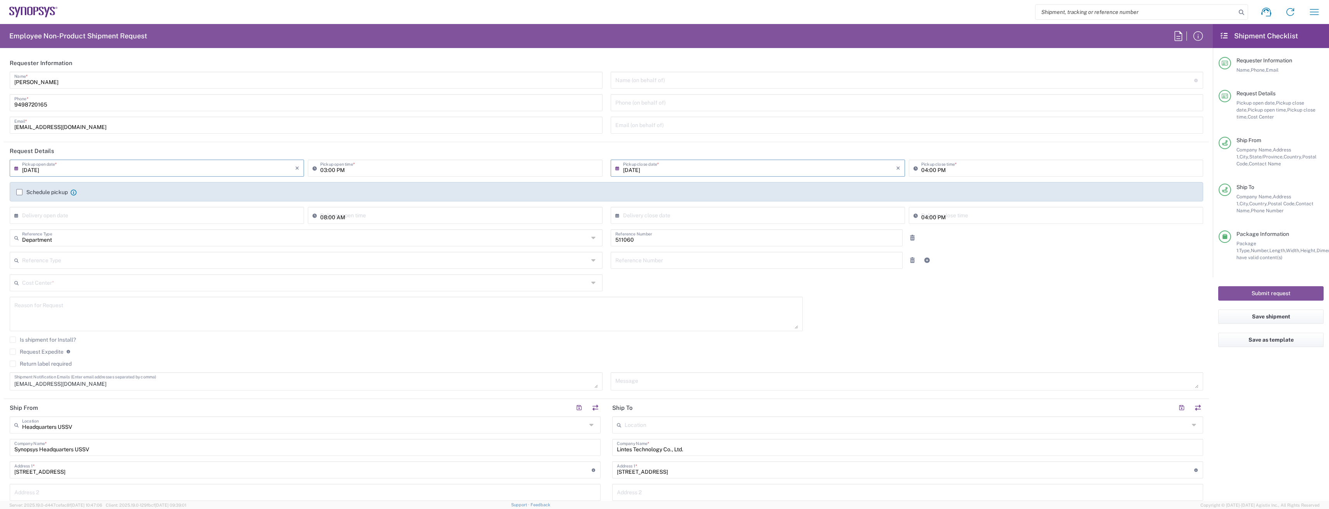
type input "[US_STATE]"
type input "Small Box"
type input "US01, SDG, HAPS, HW 511060"
